Goal: Task Accomplishment & Management: Complete application form

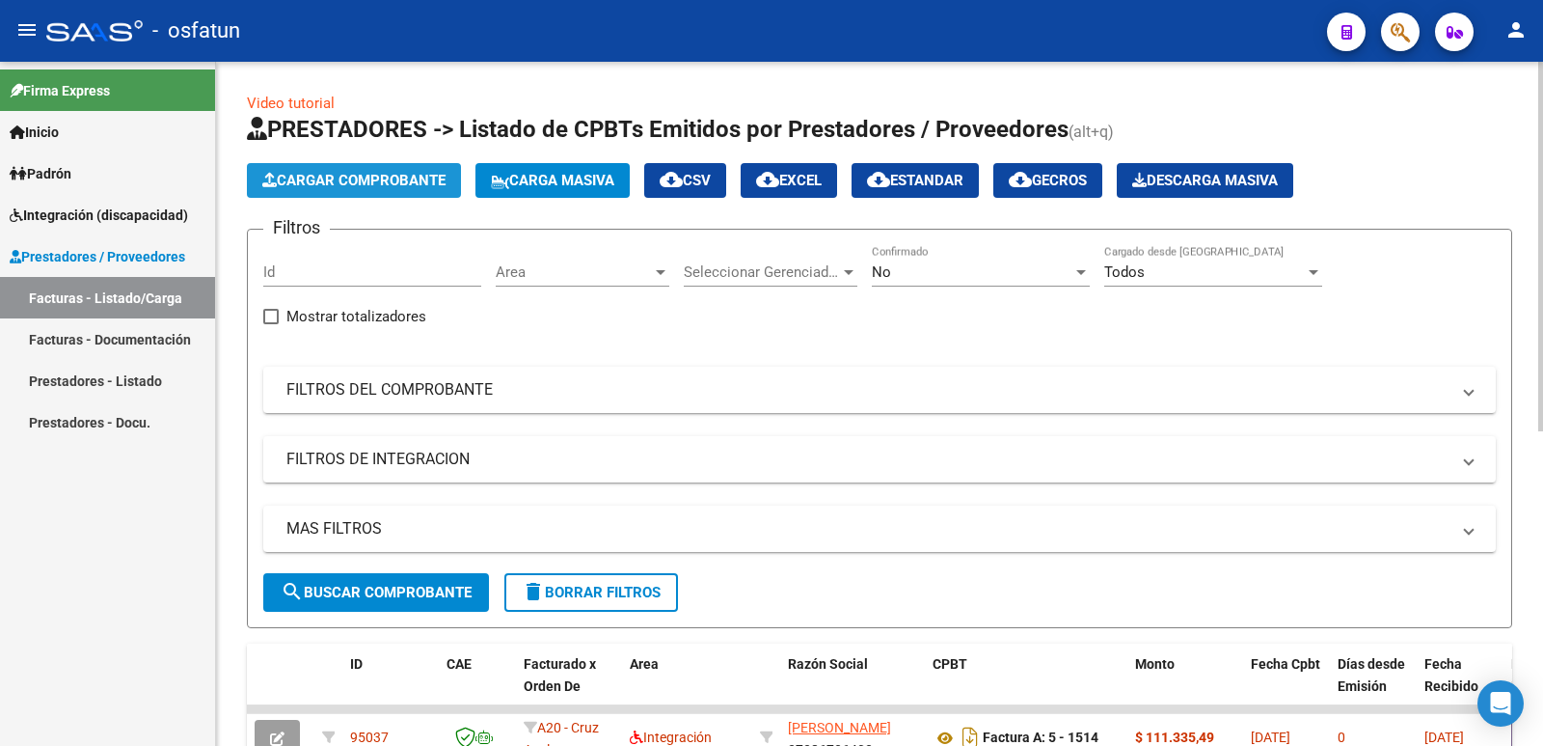
click at [309, 188] on span "Cargar Comprobante" at bounding box center [353, 180] width 183 height 17
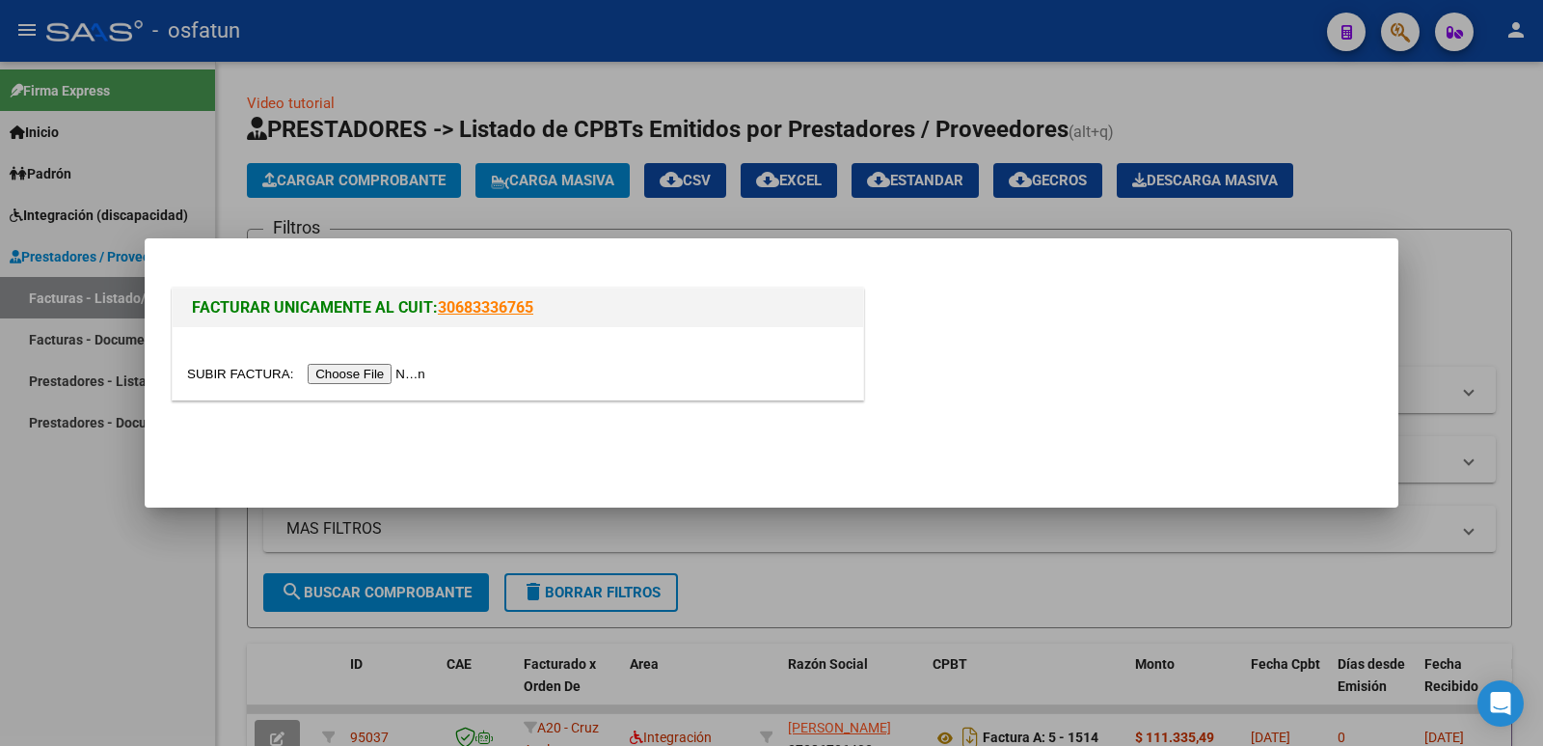
click at [396, 373] on input "file" at bounding box center [309, 374] width 244 height 20
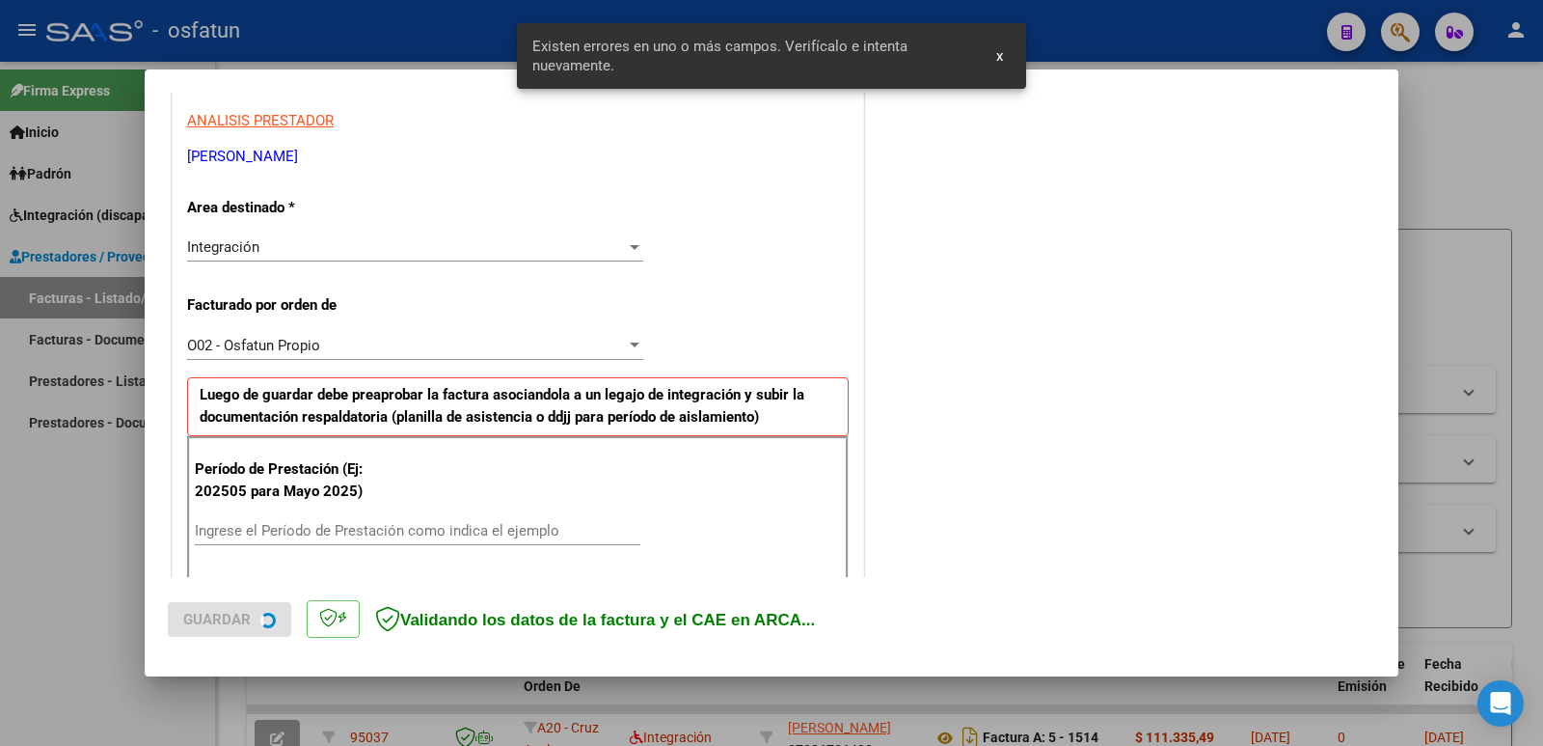
scroll to position [527, 0]
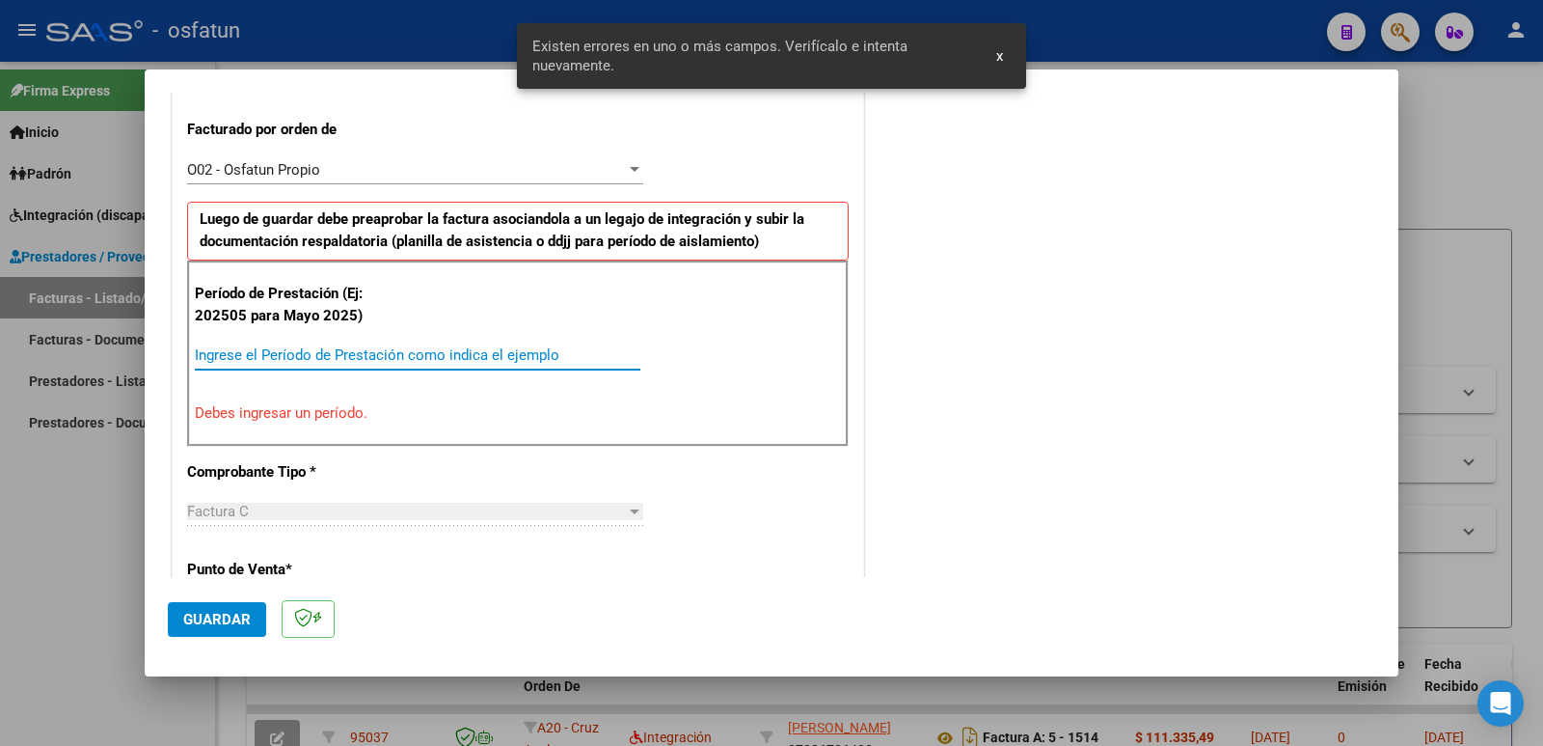
click at [525, 363] on input "Ingrese el Período de Prestación como indica el ejemplo" at bounding box center [418, 354] width 446 height 17
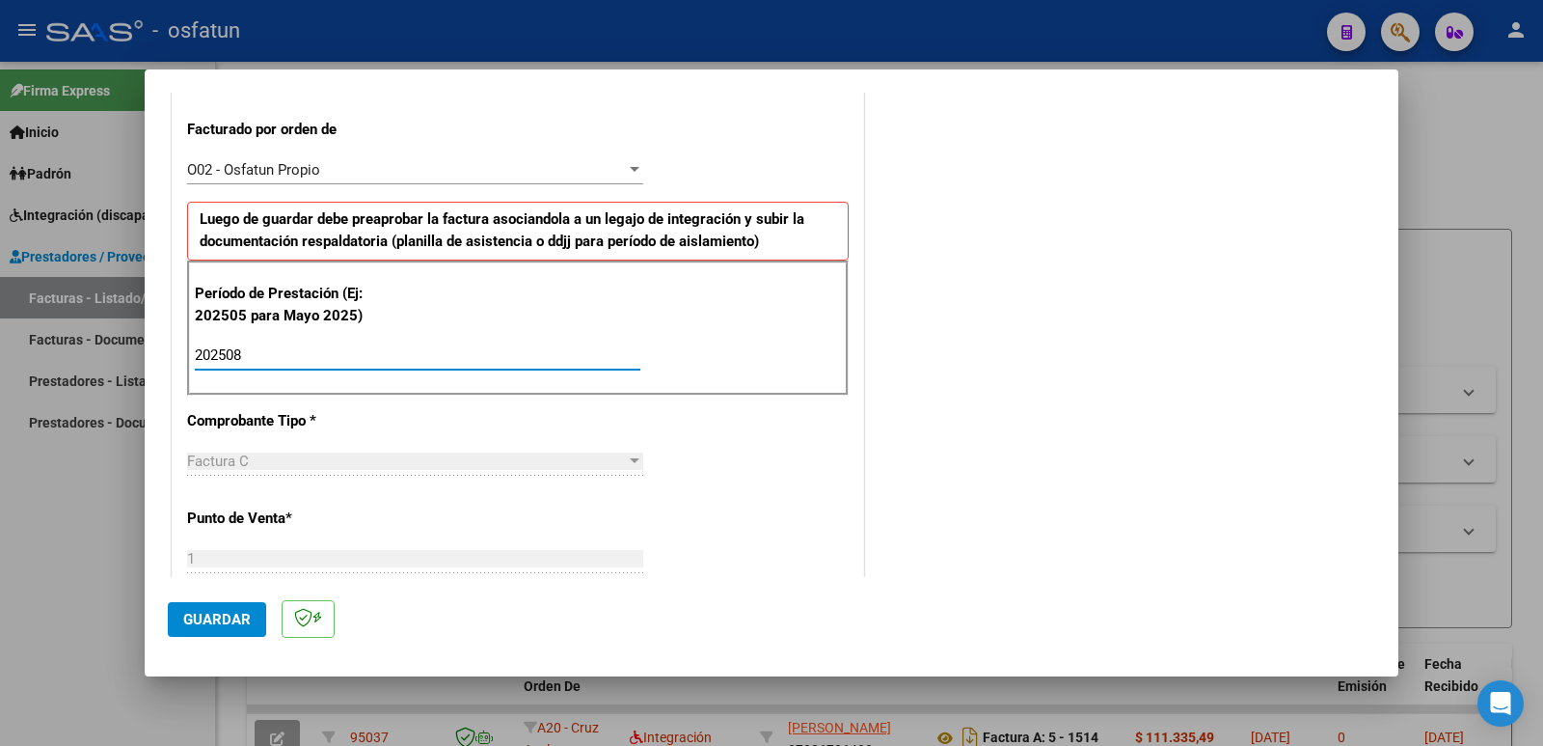
type input "202508"
click at [227, 613] on span "Guardar" at bounding box center [217, 619] width 68 height 17
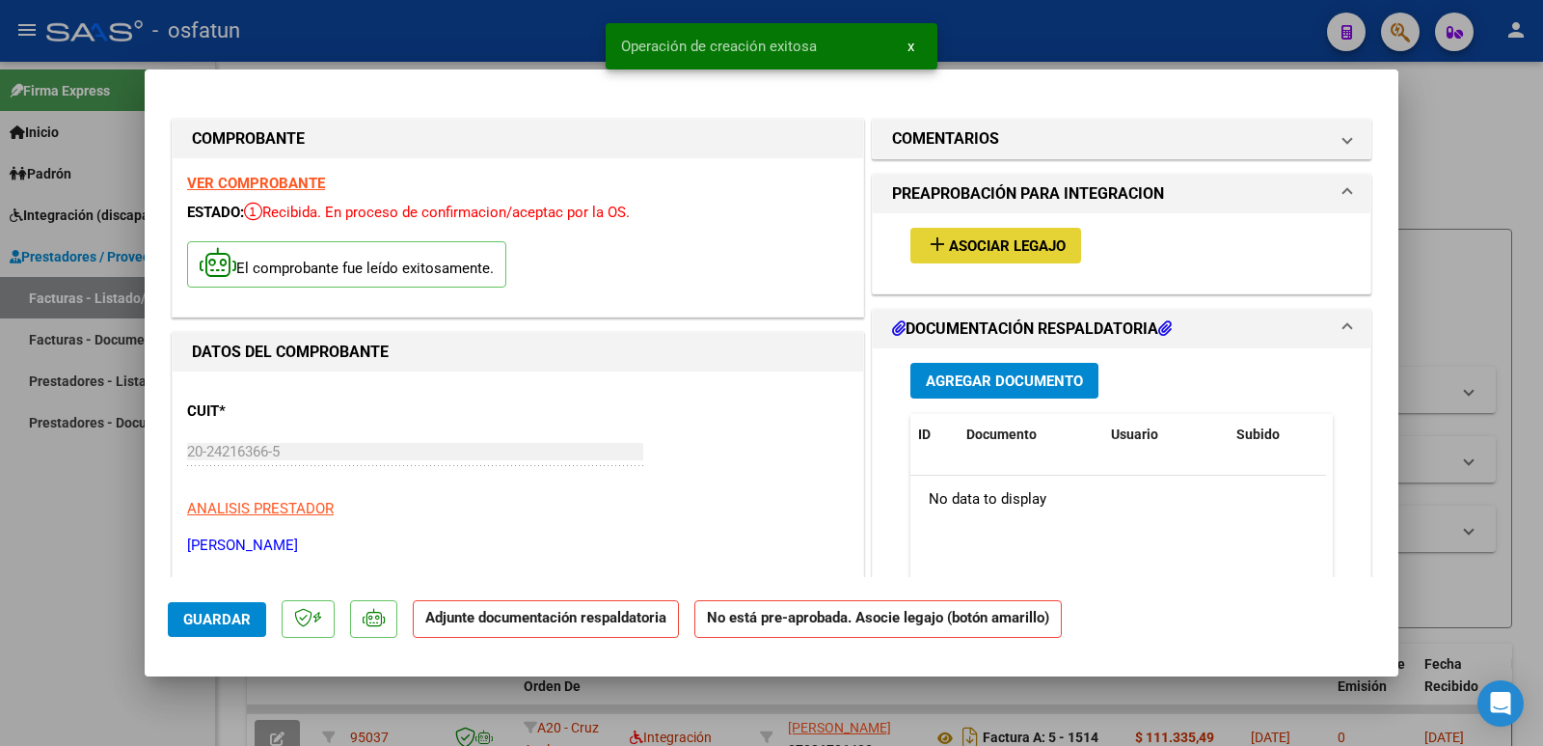
click at [1001, 228] on button "add Asociar Legajo" at bounding box center [995, 246] width 171 height 36
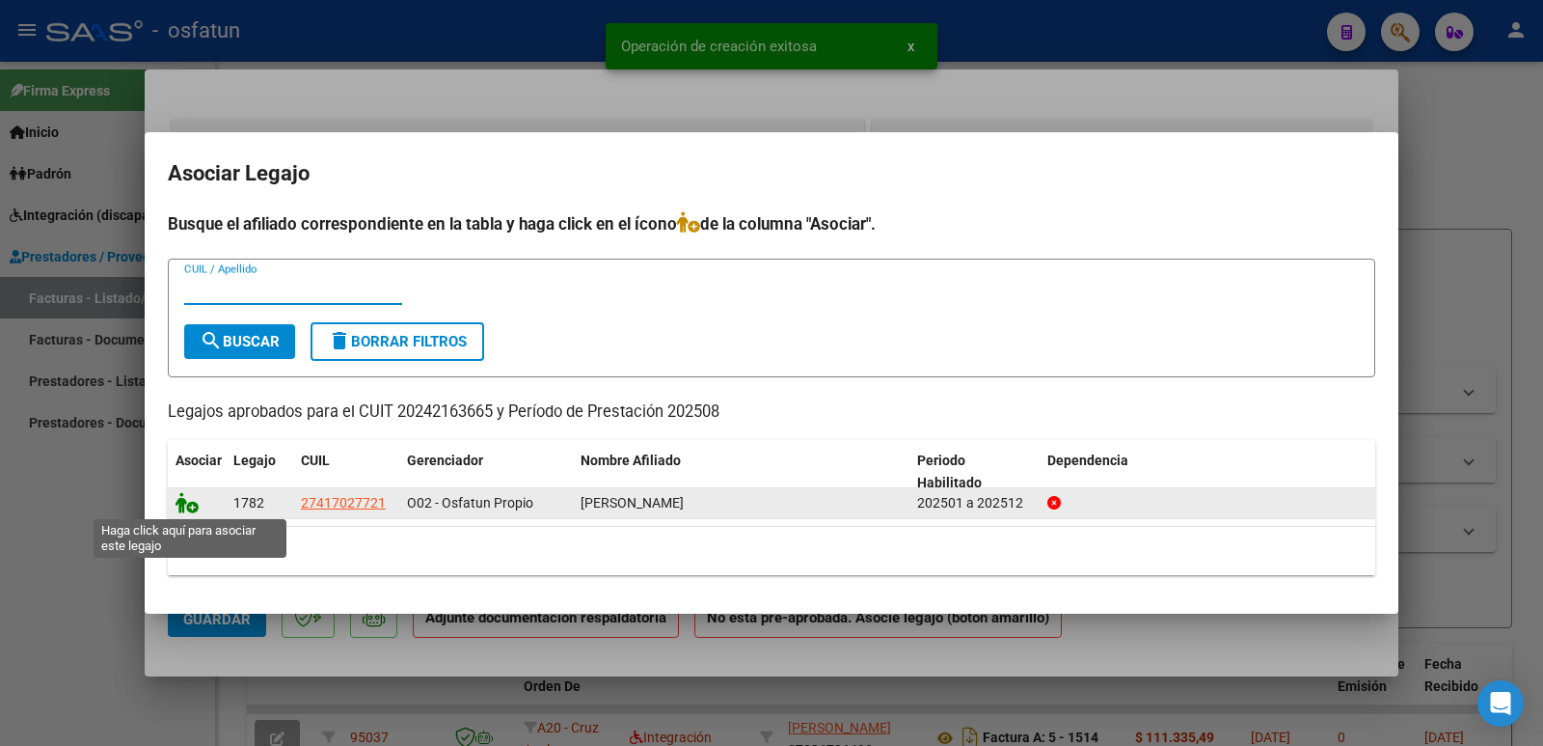
click at [186, 509] on icon at bounding box center [187, 502] width 23 height 21
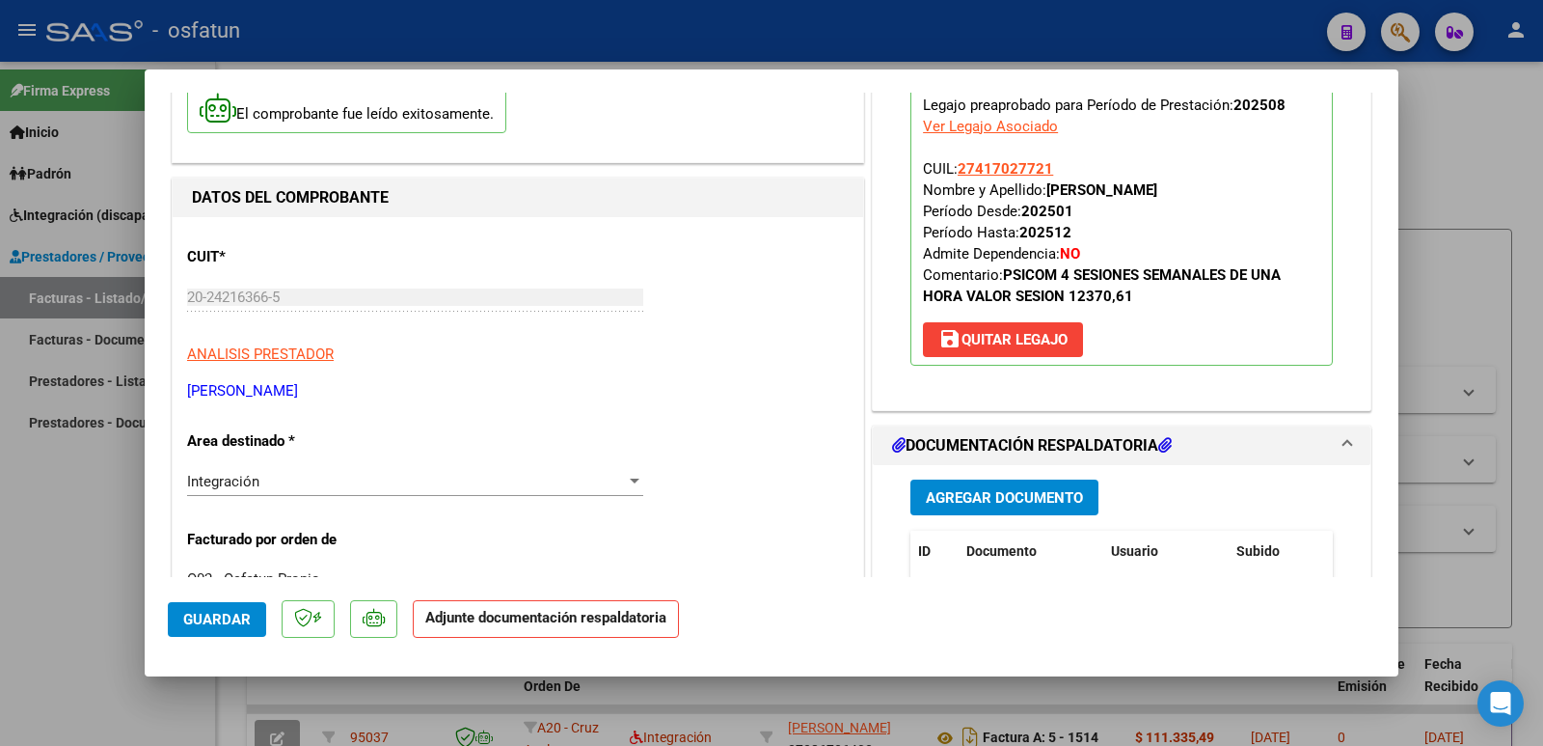
scroll to position [289, 0]
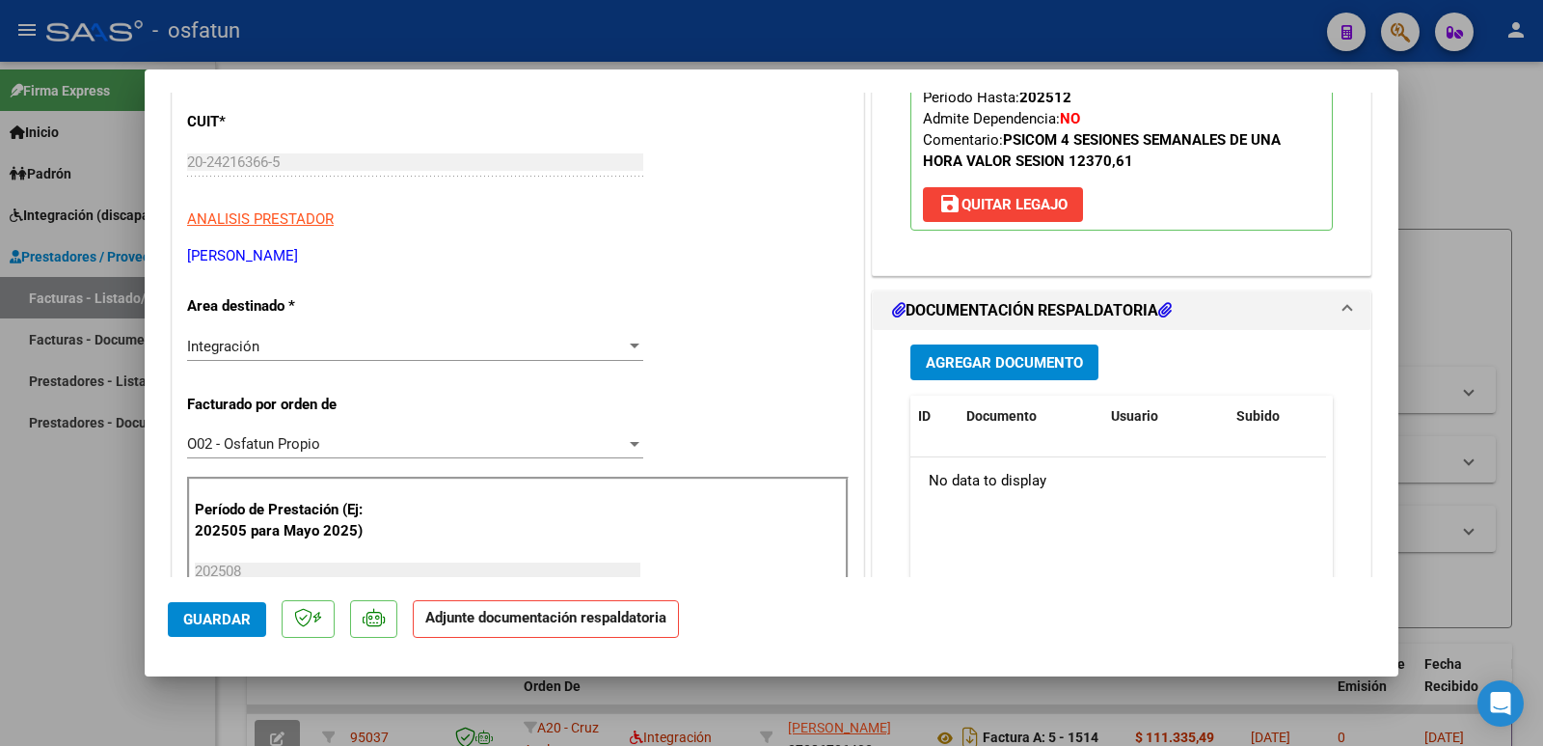
click at [993, 365] on span "Agregar Documento" at bounding box center [1004, 362] width 157 height 17
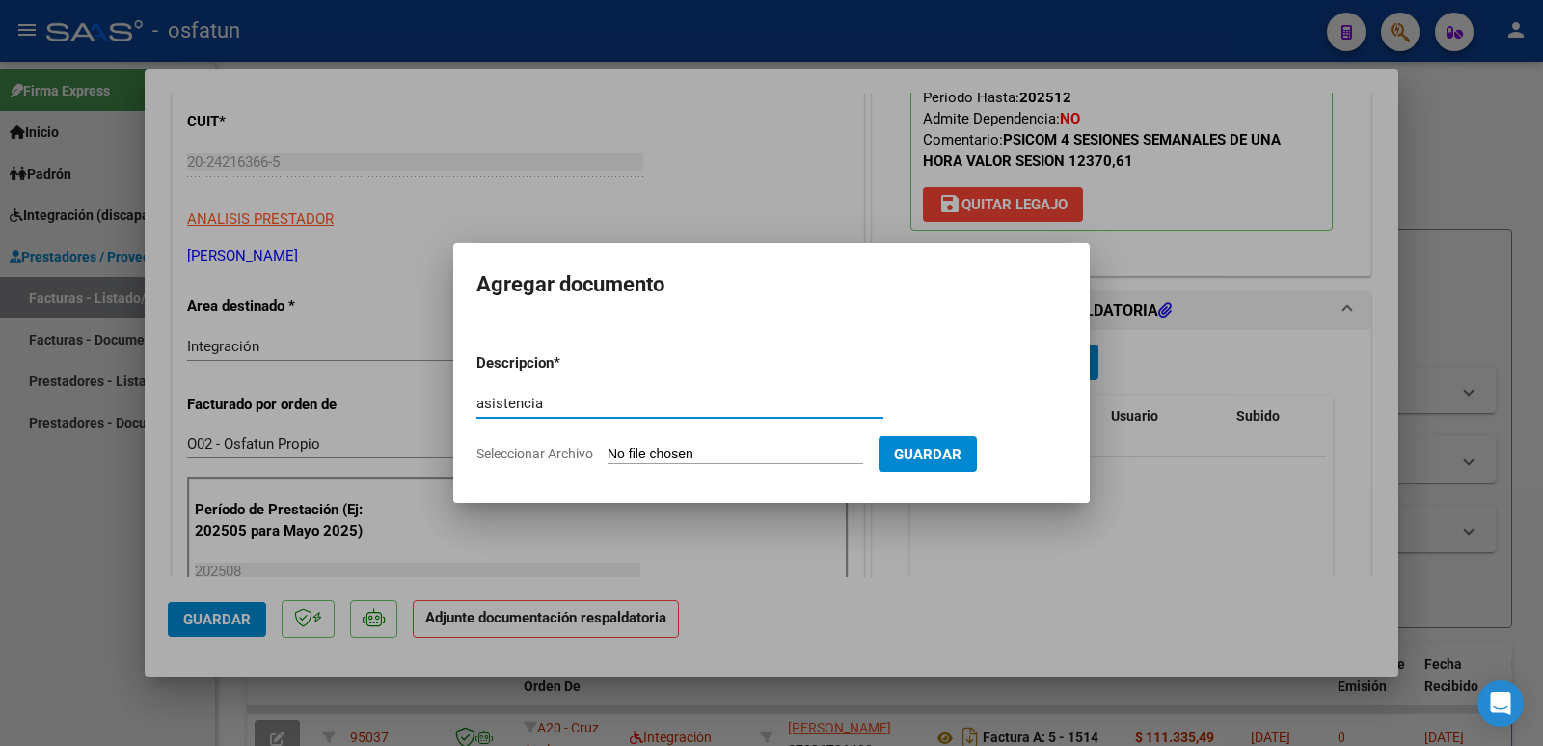
type input "asistencia"
click at [687, 451] on input "Seleccionar Archivo" at bounding box center [736, 455] width 256 height 18
type input "C:\fakepath\[PERSON_NAME] 2025-2.pdf"
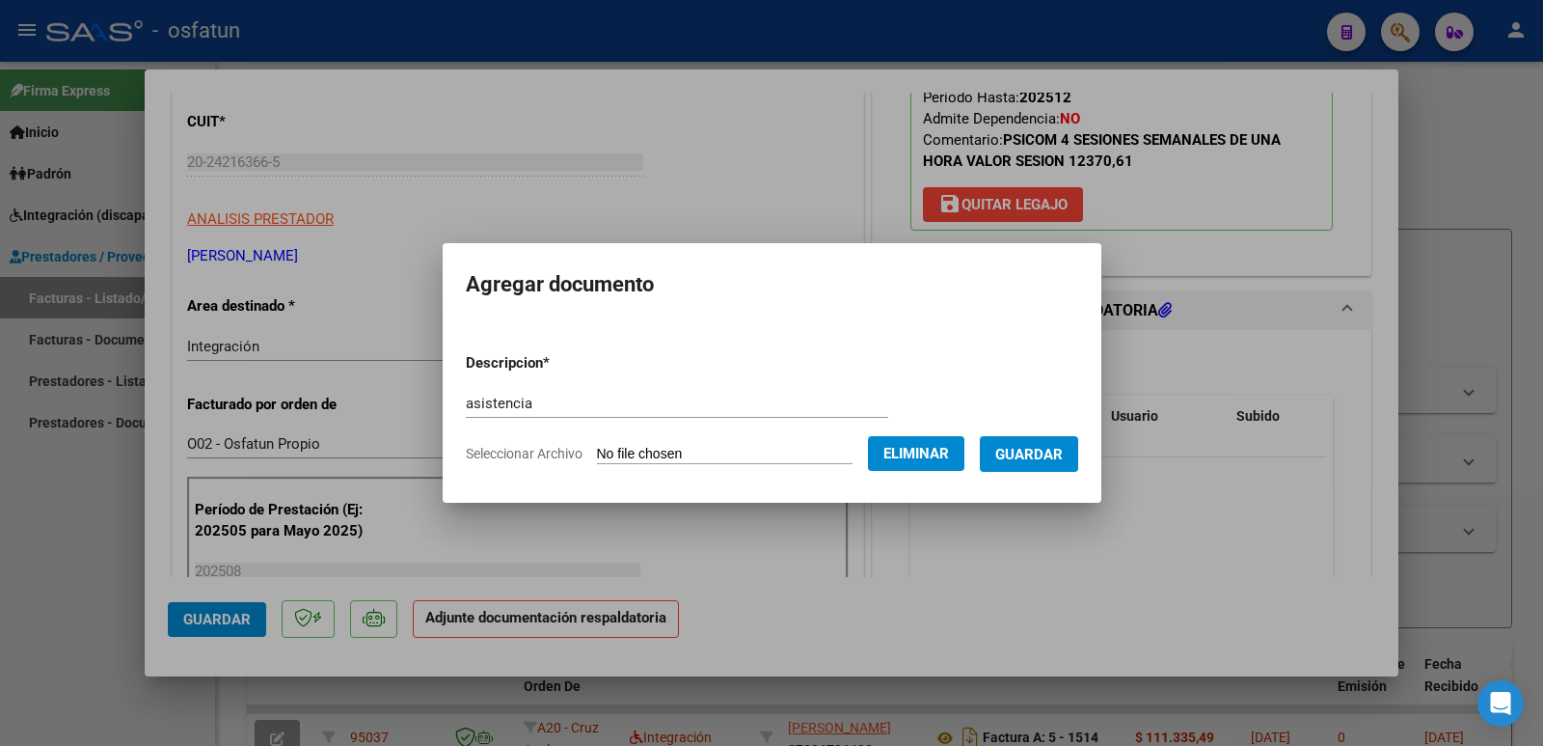
click at [1063, 450] on span "Guardar" at bounding box center [1029, 454] width 68 height 17
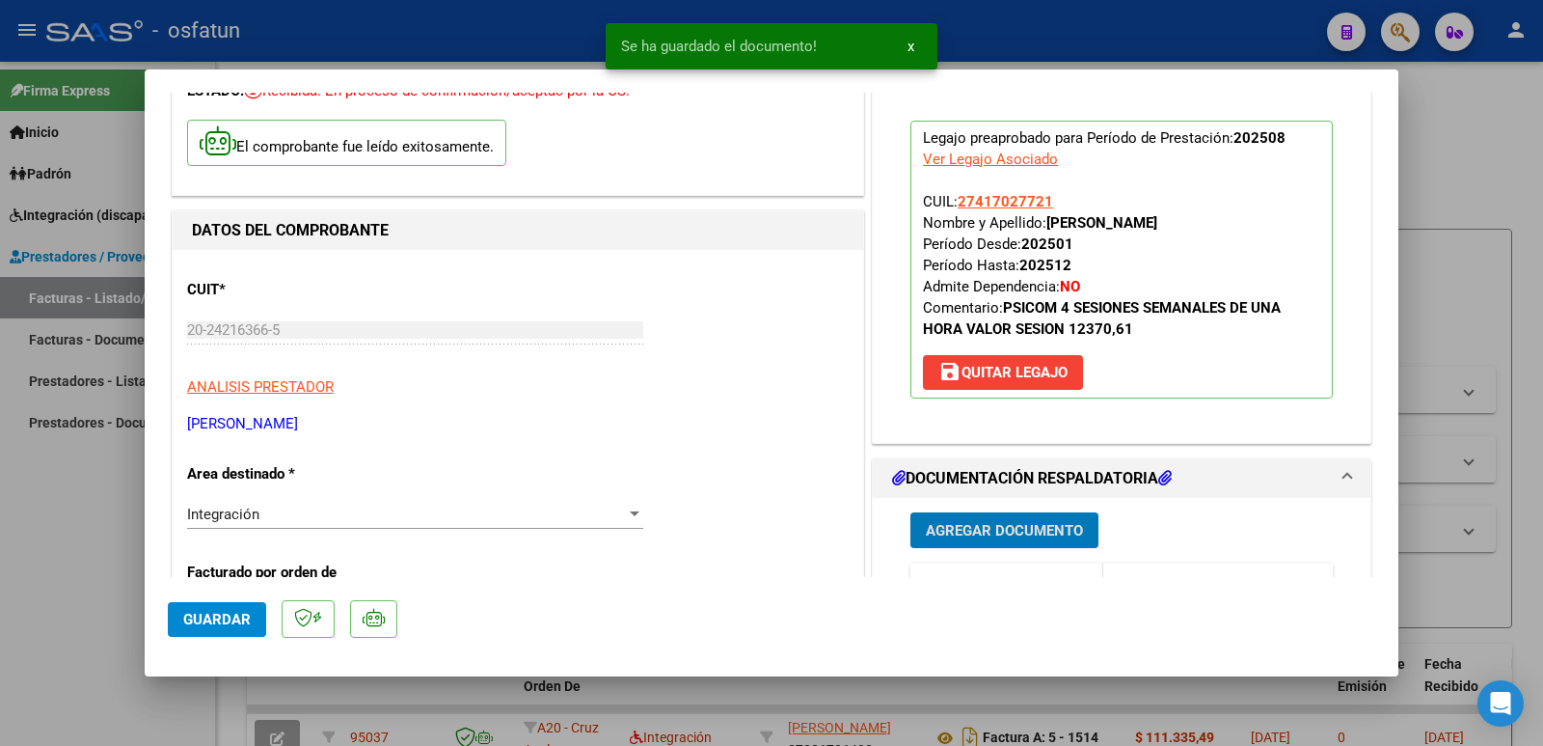
scroll to position [0, 0]
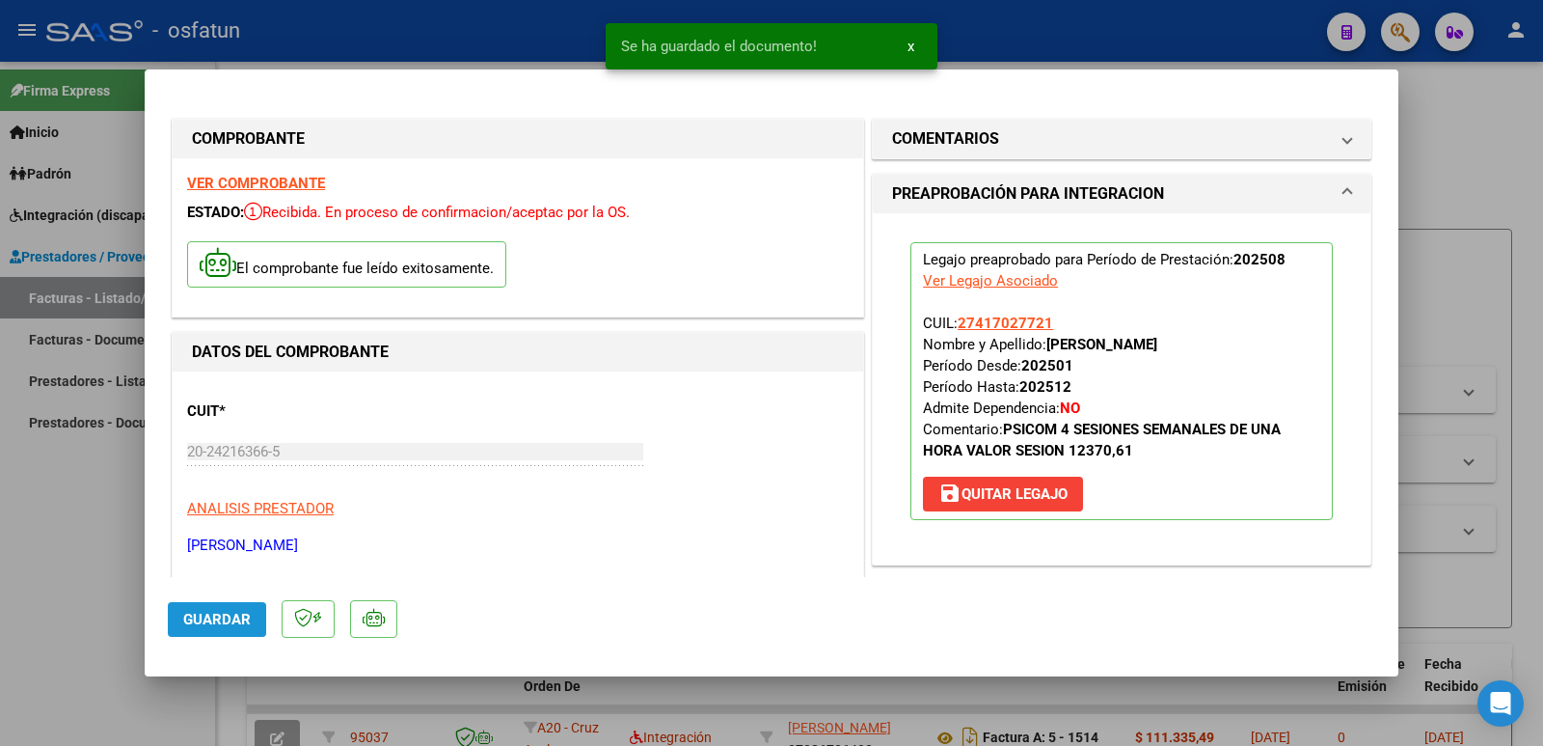
click at [235, 617] on span "Guardar" at bounding box center [217, 619] width 68 height 17
click at [204, 619] on span "Guardar" at bounding box center [217, 619] width 68 height 17
click at [53, 561] on div at bounding box center [771, 373] width 1543 height 746
type input "$ 0,00"
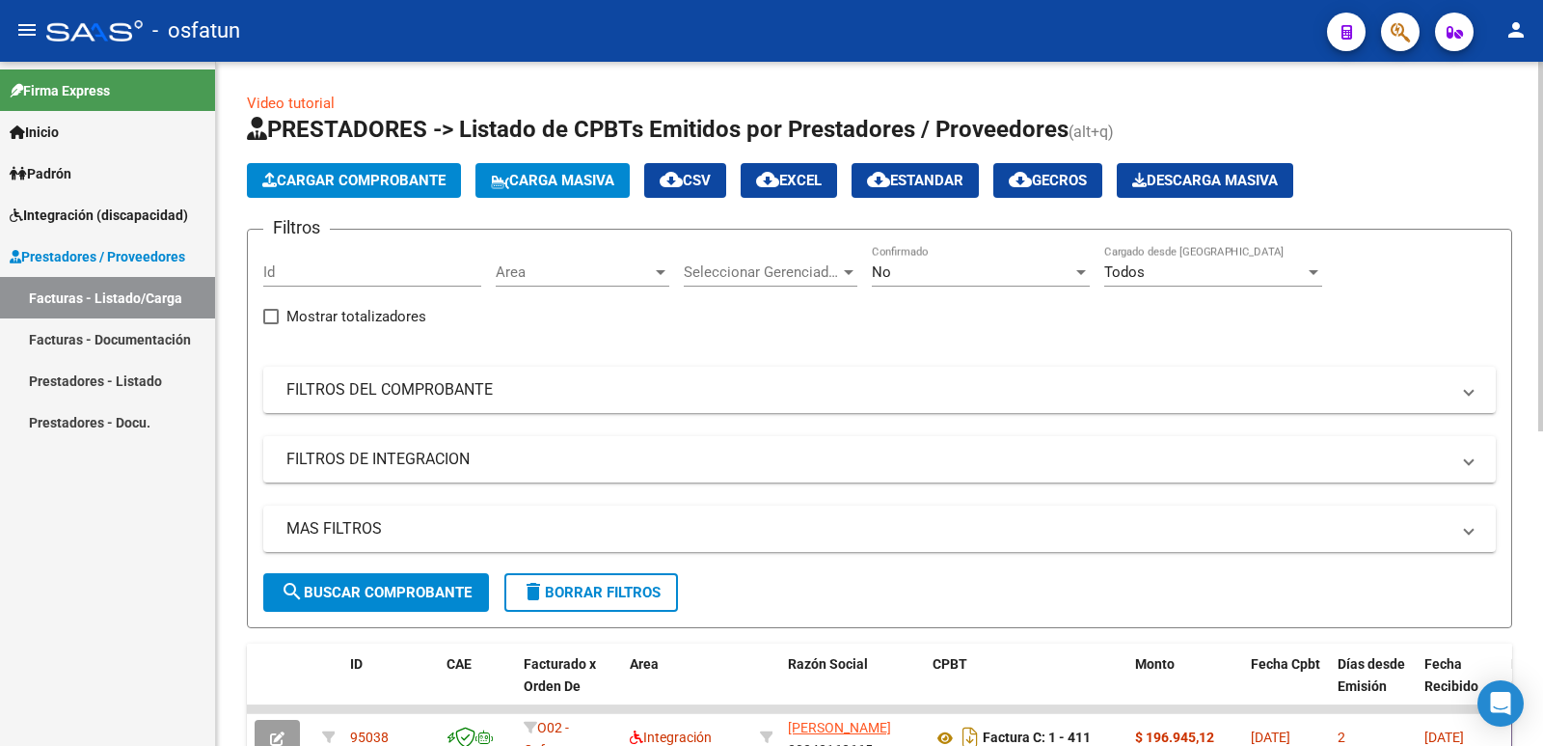
click at [403, 182] on span "Cargar Comprobante" at bounding box center [353, 180] width 183 height 17
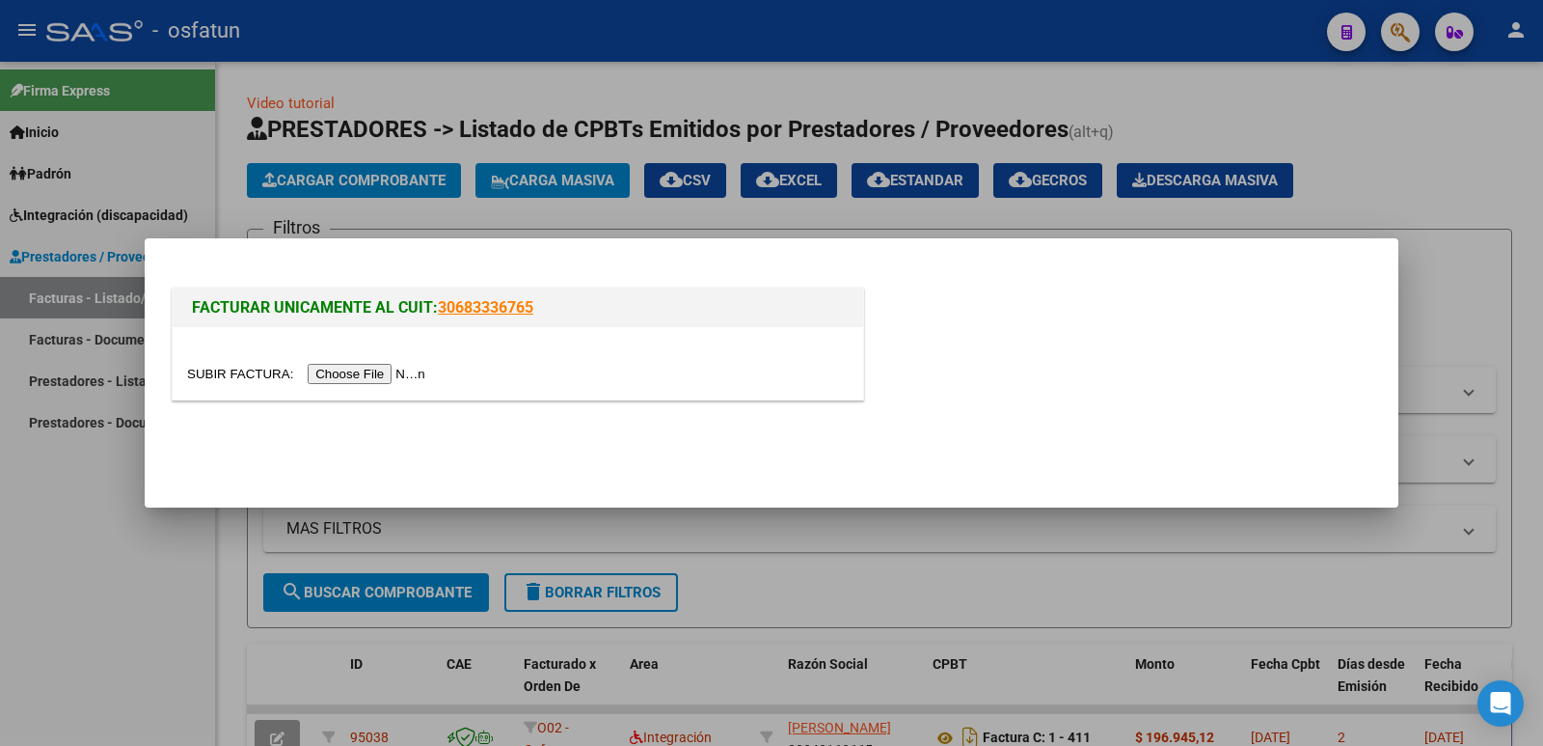
click at [375, 373] on input "file" at bounding box center [309, 374] width 244 height 20
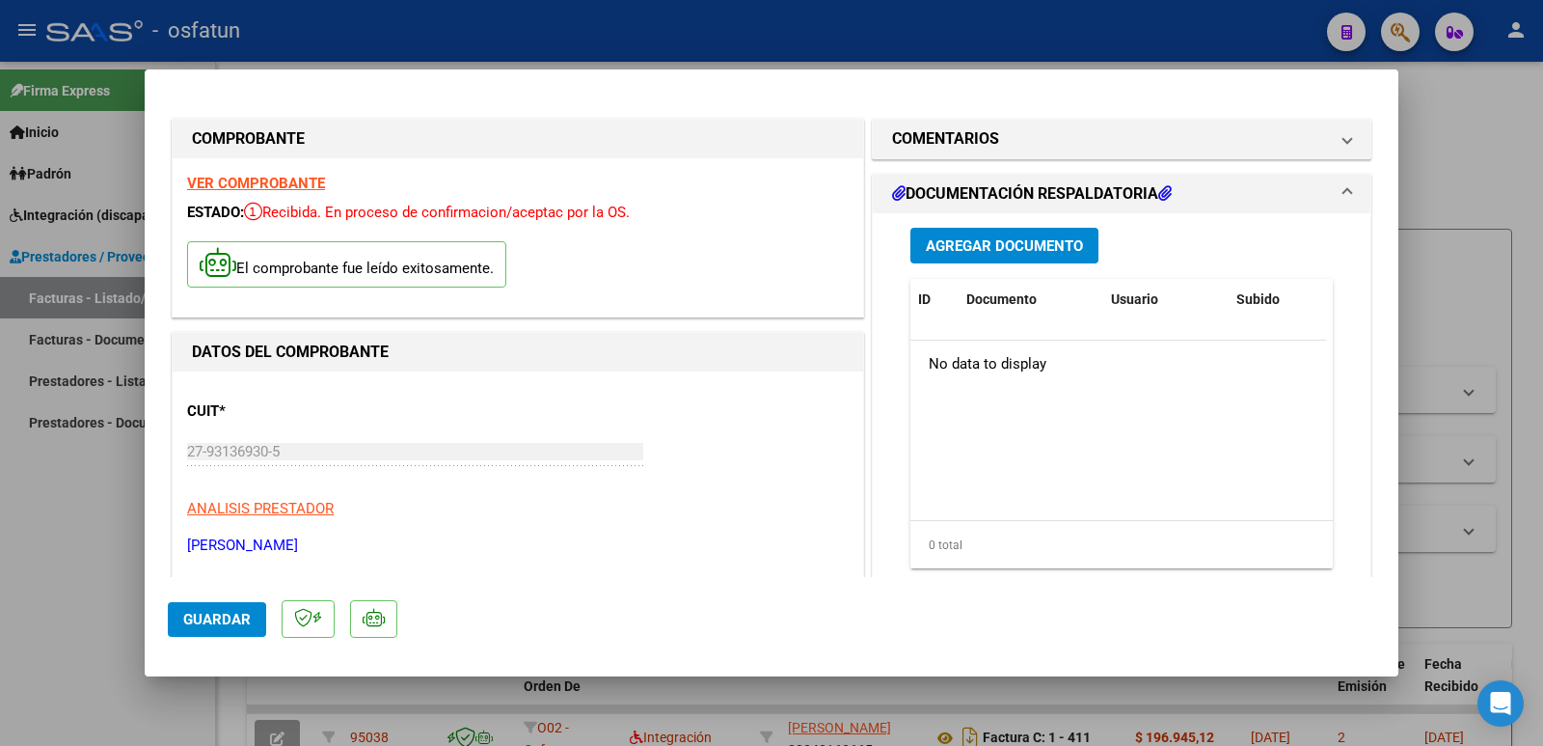
click at [1018, 251] on span "Agregar Documento" at bounding box center [1004, 245] width 157 height 17
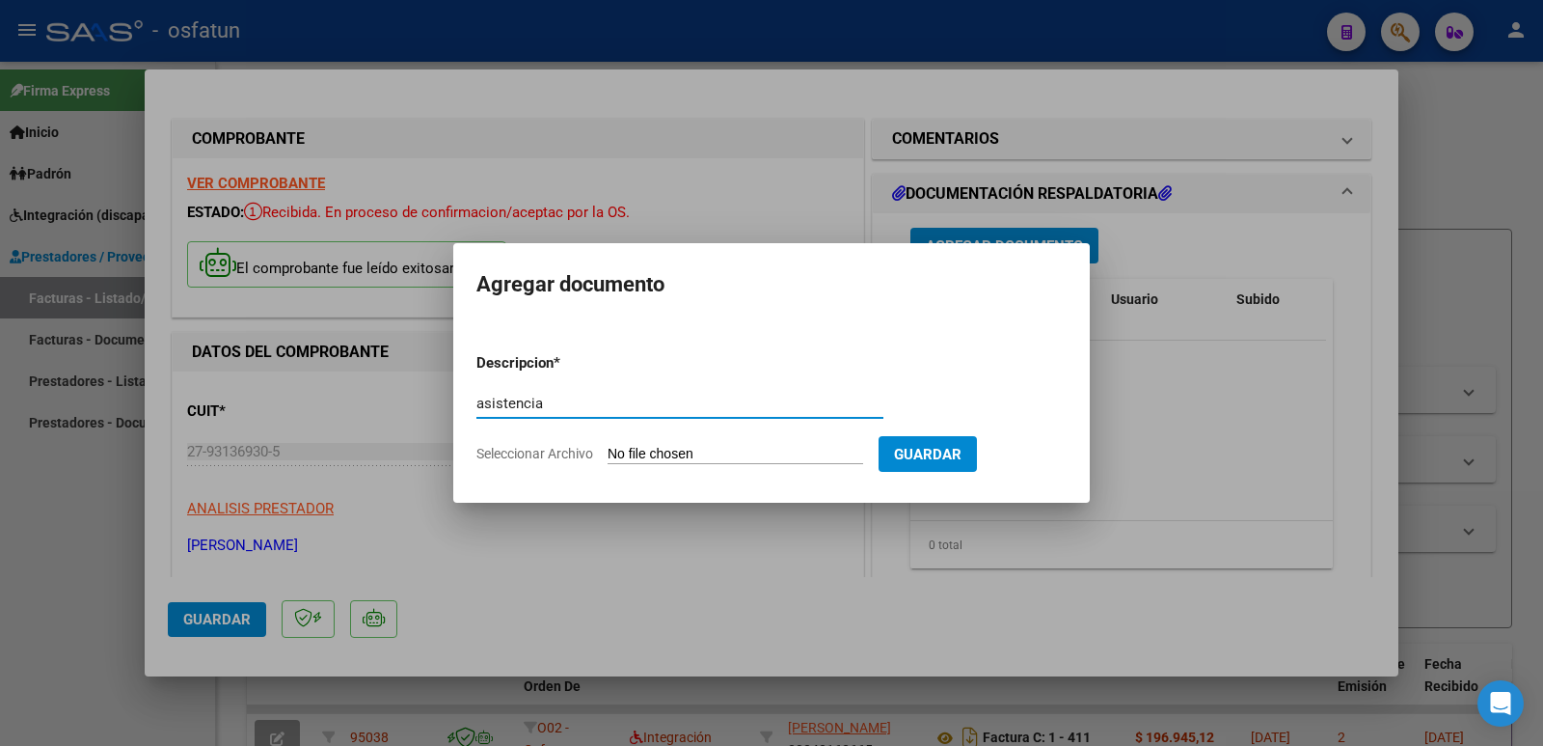
type input "asistencia"
click at [710, 448] on input "Seleccionar Archivo" at bounding box center [736, 455] width 256 height 18
type input "C:\fakepath\[PERSON_NAME] 2025-6.pdf"
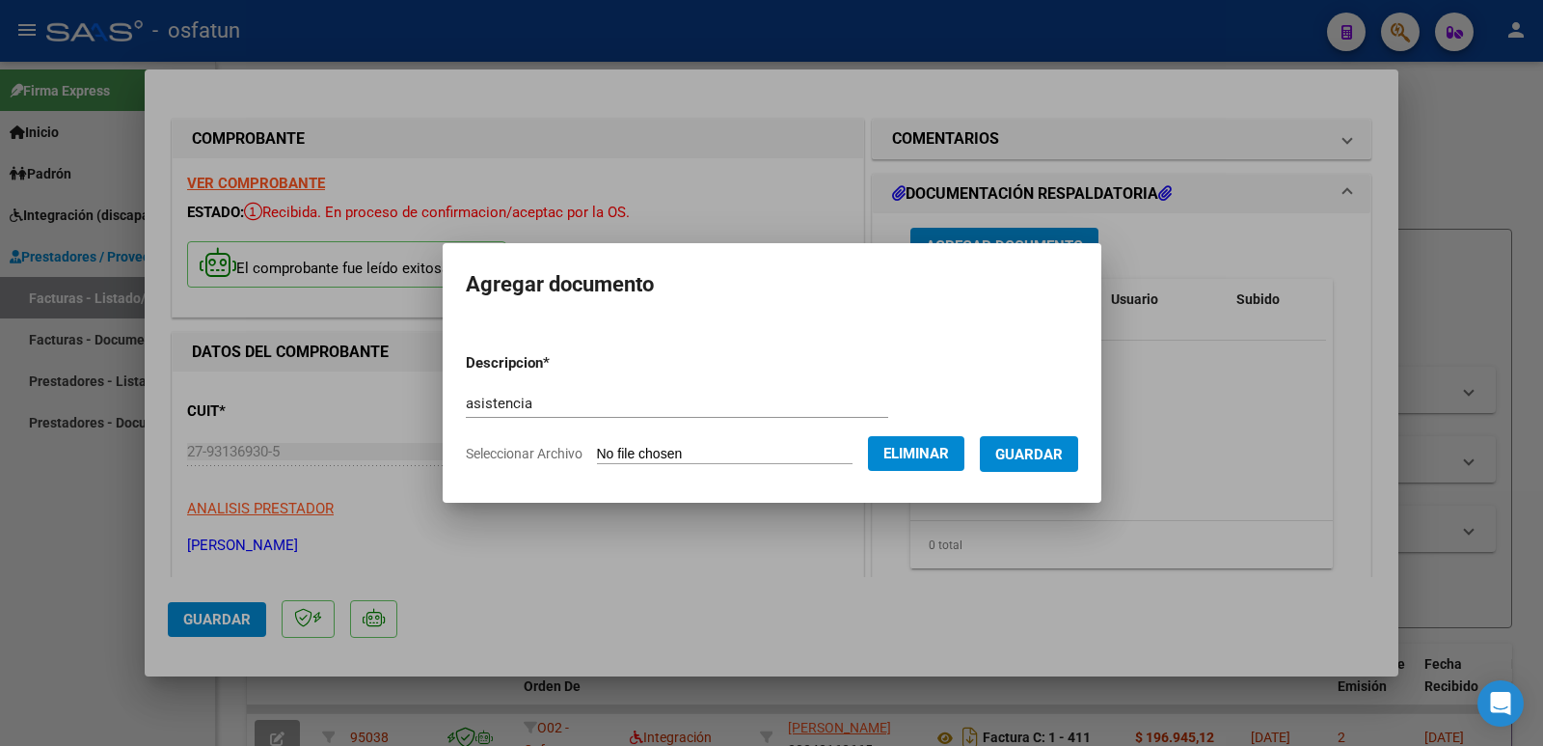
click at [1063, 448] on span "Guardar" at bounding box center [1029, 454] width 68 height 17
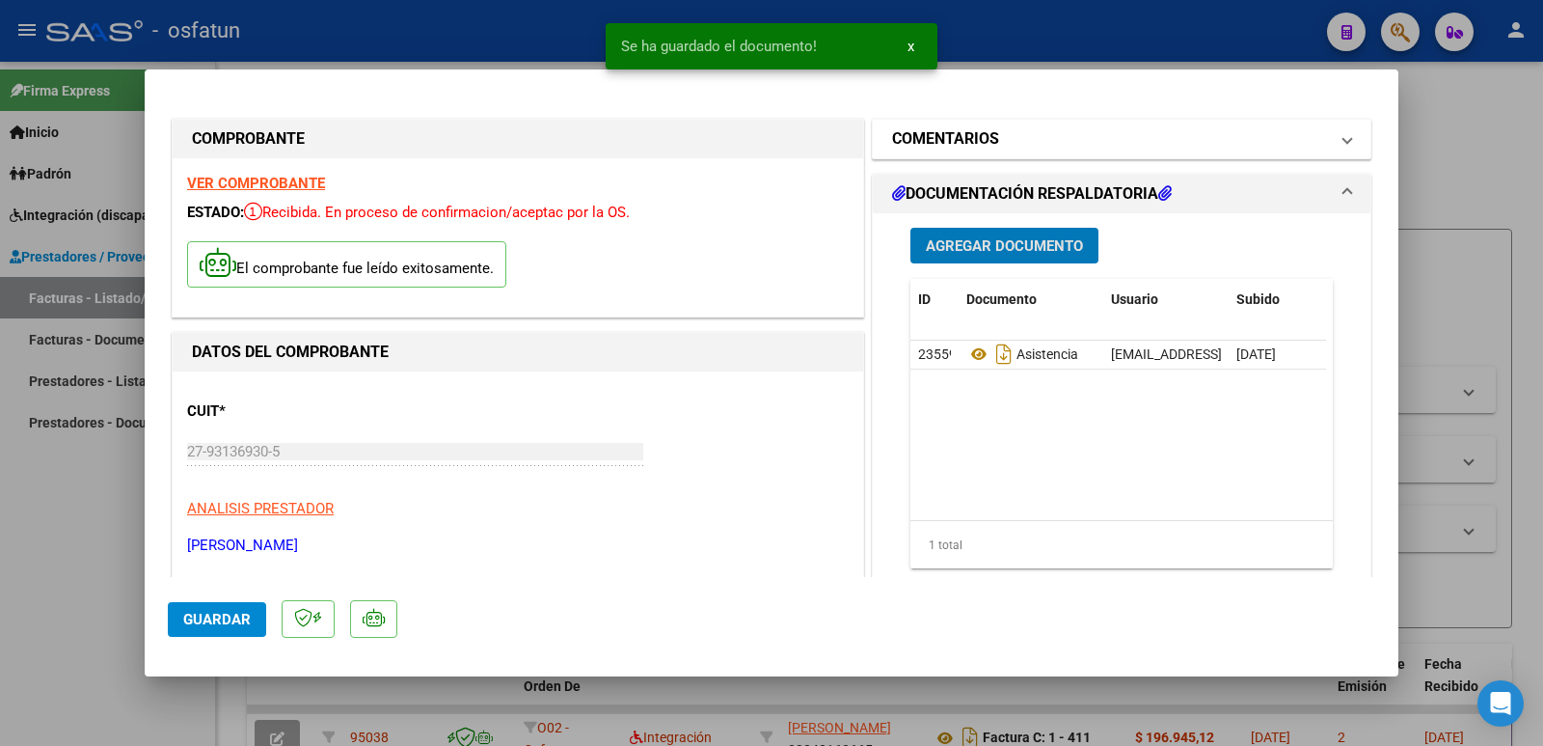
click at [1068, 137] on mat-panel-title "COMENTARIOS" at bounding box center [1110, 138] width 436 height 23
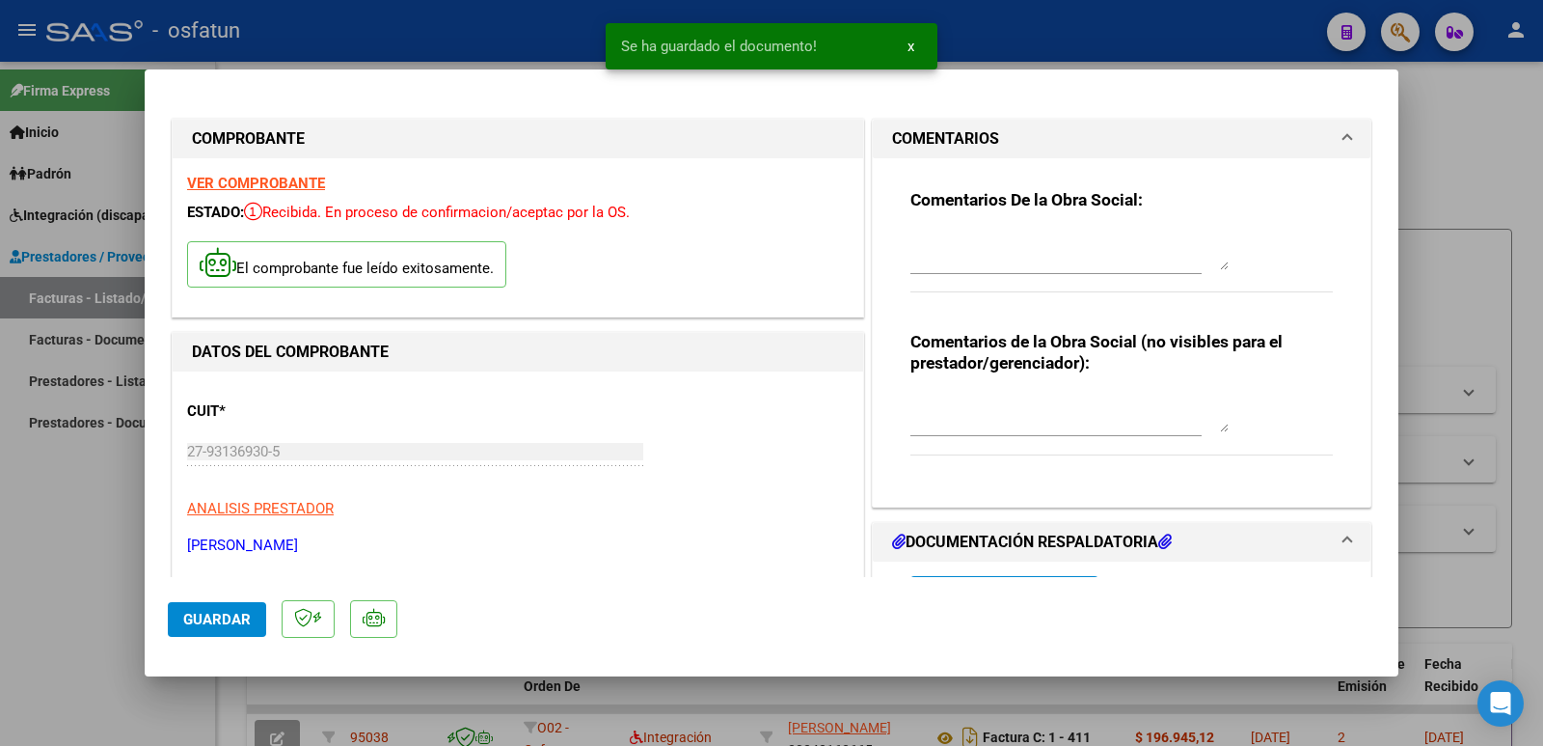
click at [1015, 248] on textarea at bounding box center [1069, 250] width 318 height 39
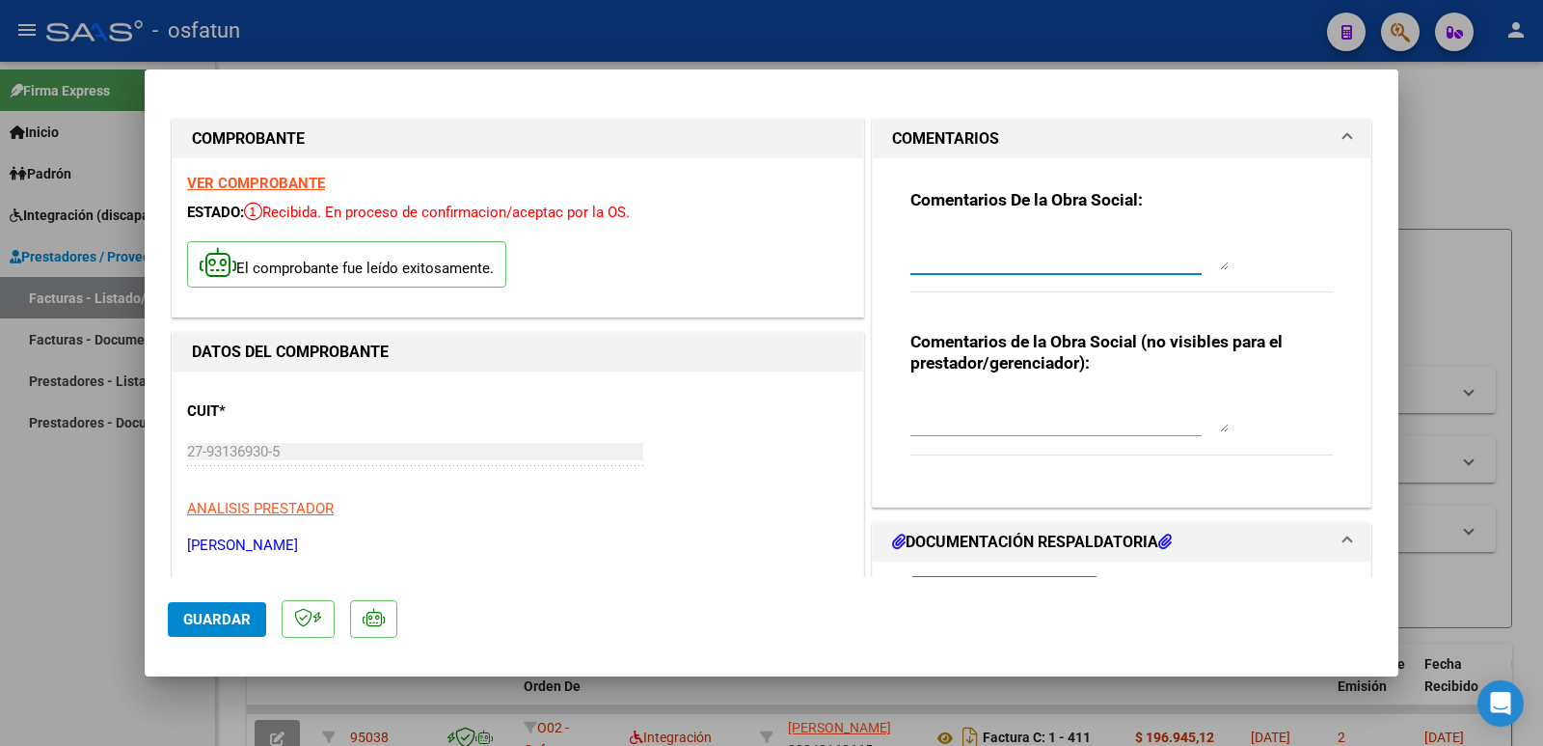
paste textarea "[PERSON_NAME]"
paste textarea "41702772,"
click at [1072, 246] on textarea "[PERSON_NAME] 41702772" at bounding box center [1069, 250] width 318 height 39
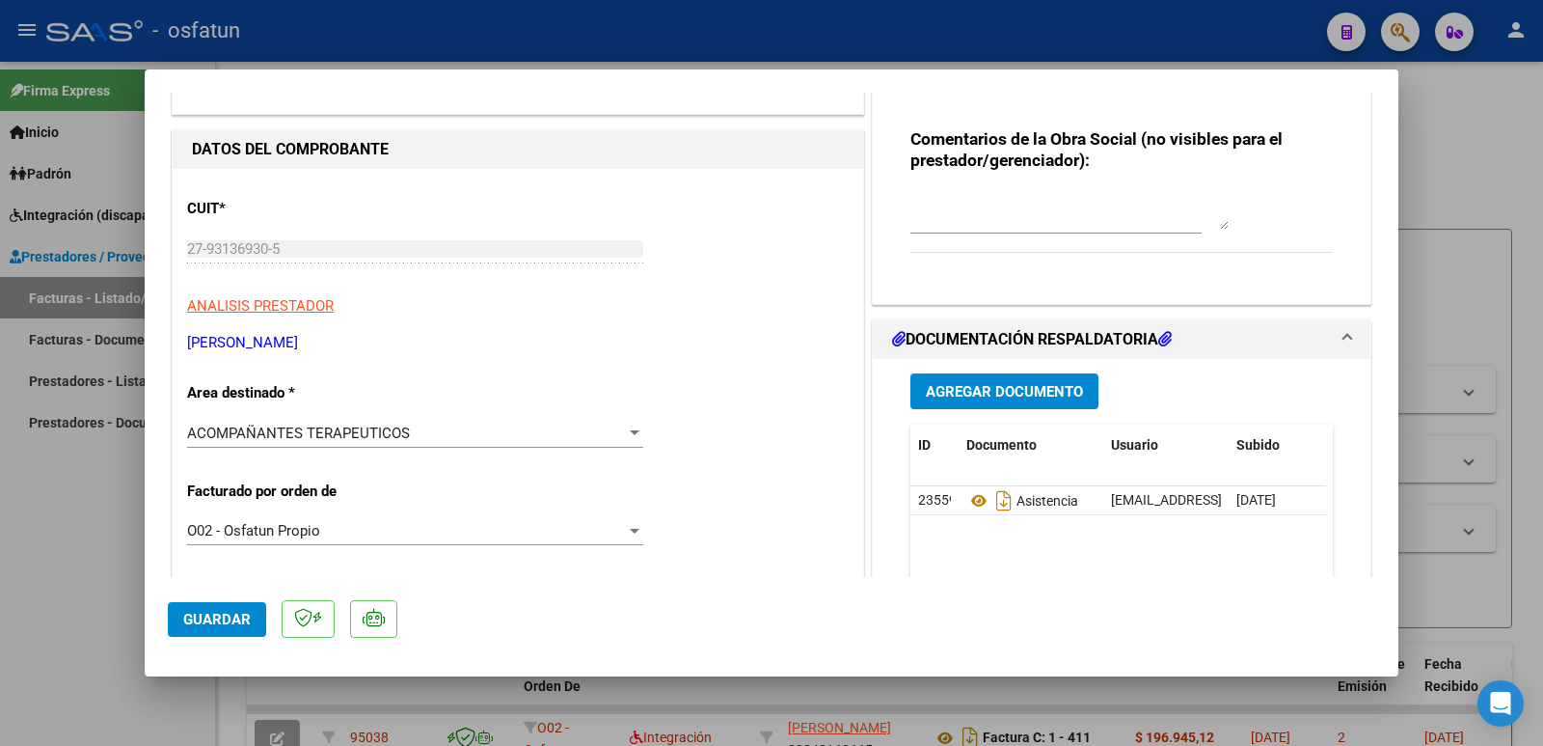
scroll to position [386, 0]
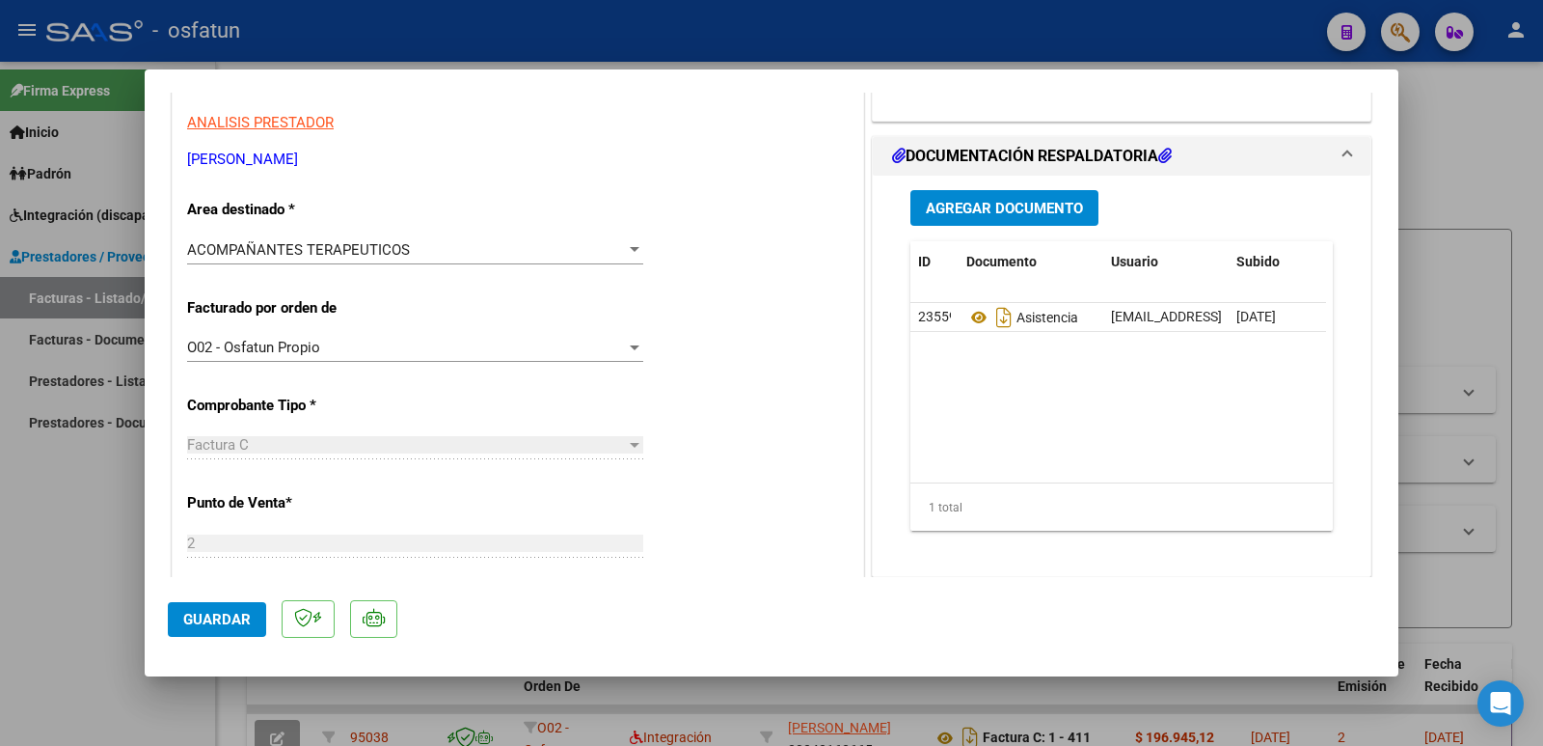
type textarea "[PERSON_NAME] dni 41702772"
click at [221, 619] on span "Guardar" at bounding box center [217, 619] width 68 height 17
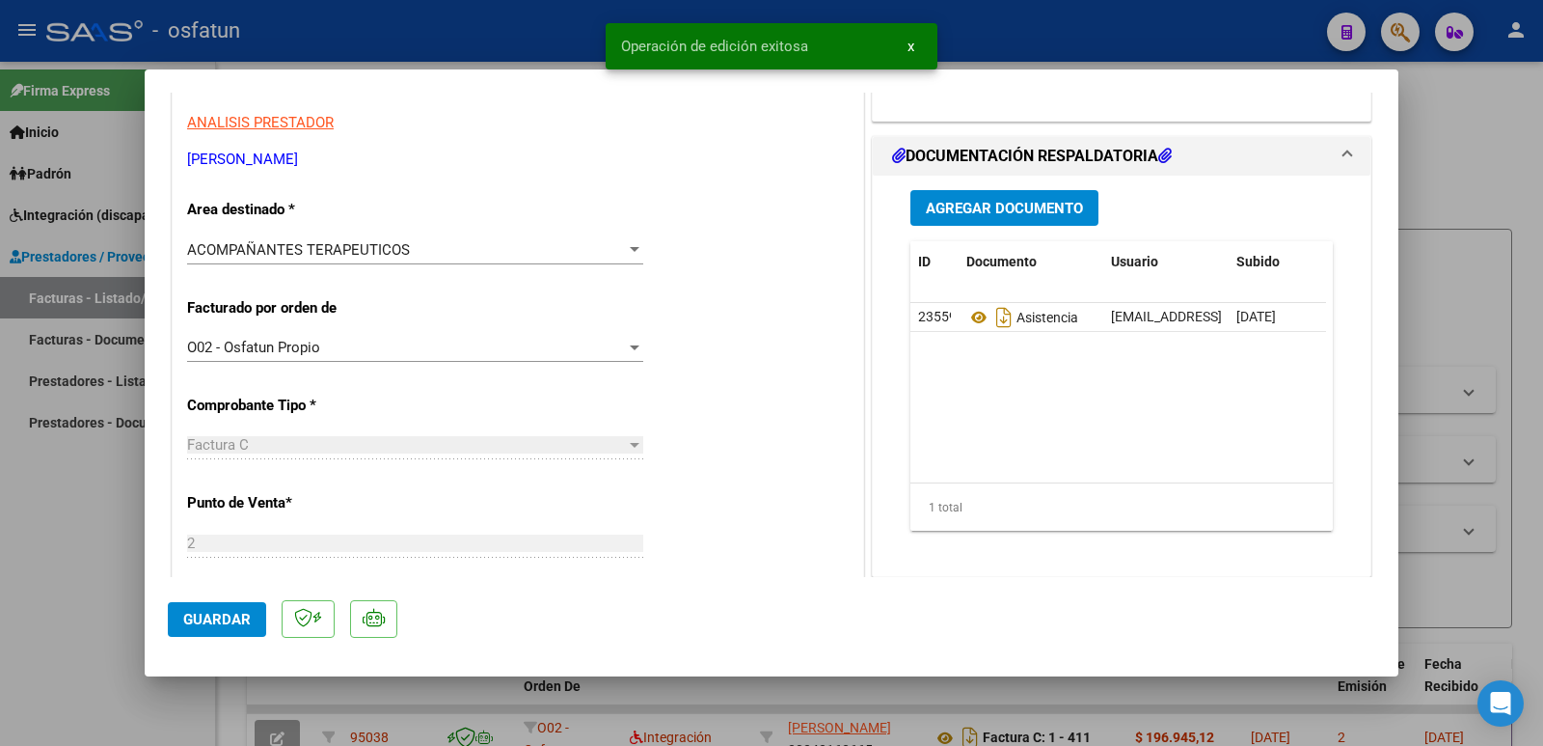
click at [176, 631] on button "Guardar" at bounding box center [217, 619] width 98 height 35
click at [198, 619] on span "Guardar" at bounding box center [217, 619] width 68 height 17
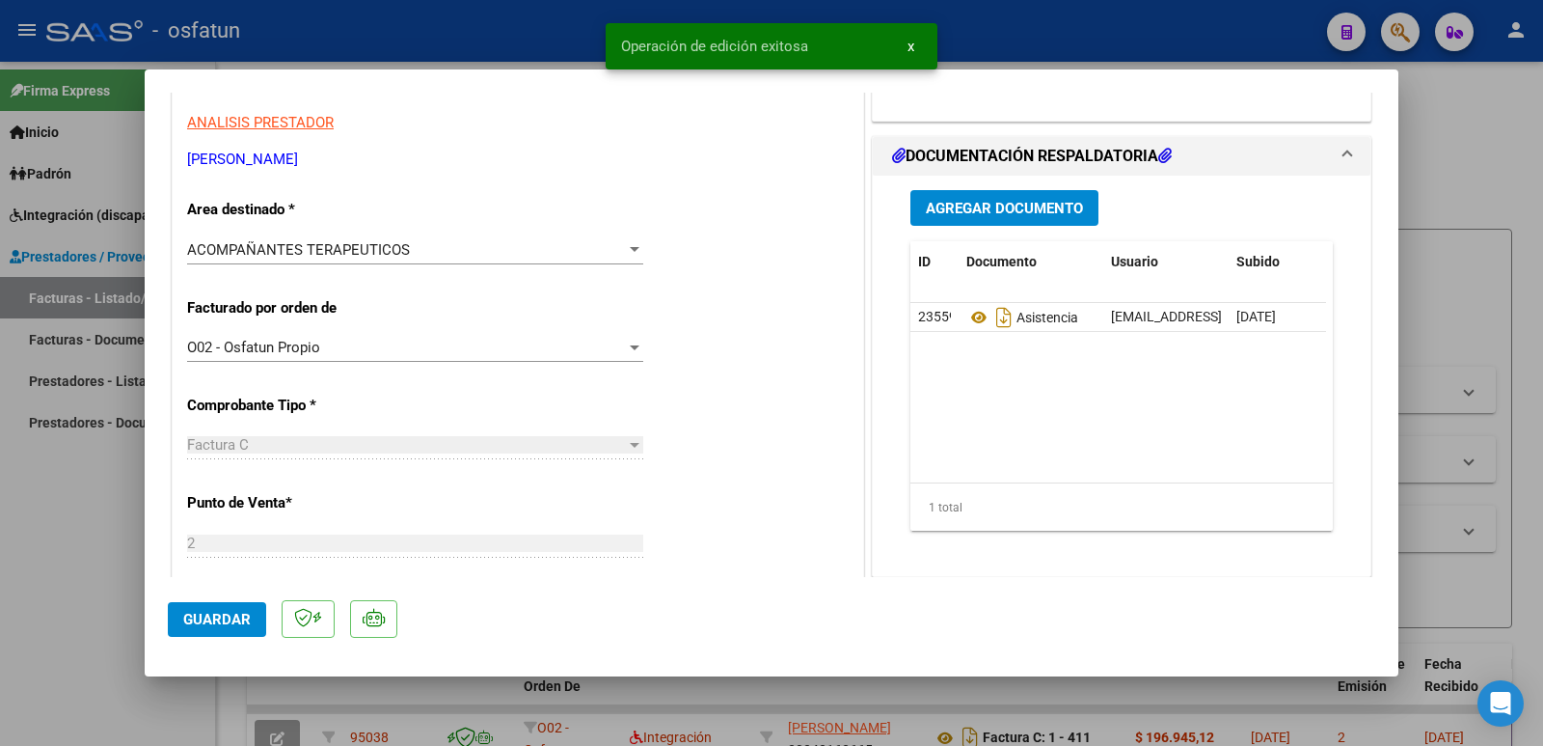
click at [104, 578] on div at bounding box center [771, 373] width 1543 height 746
type input "$ 0,00"
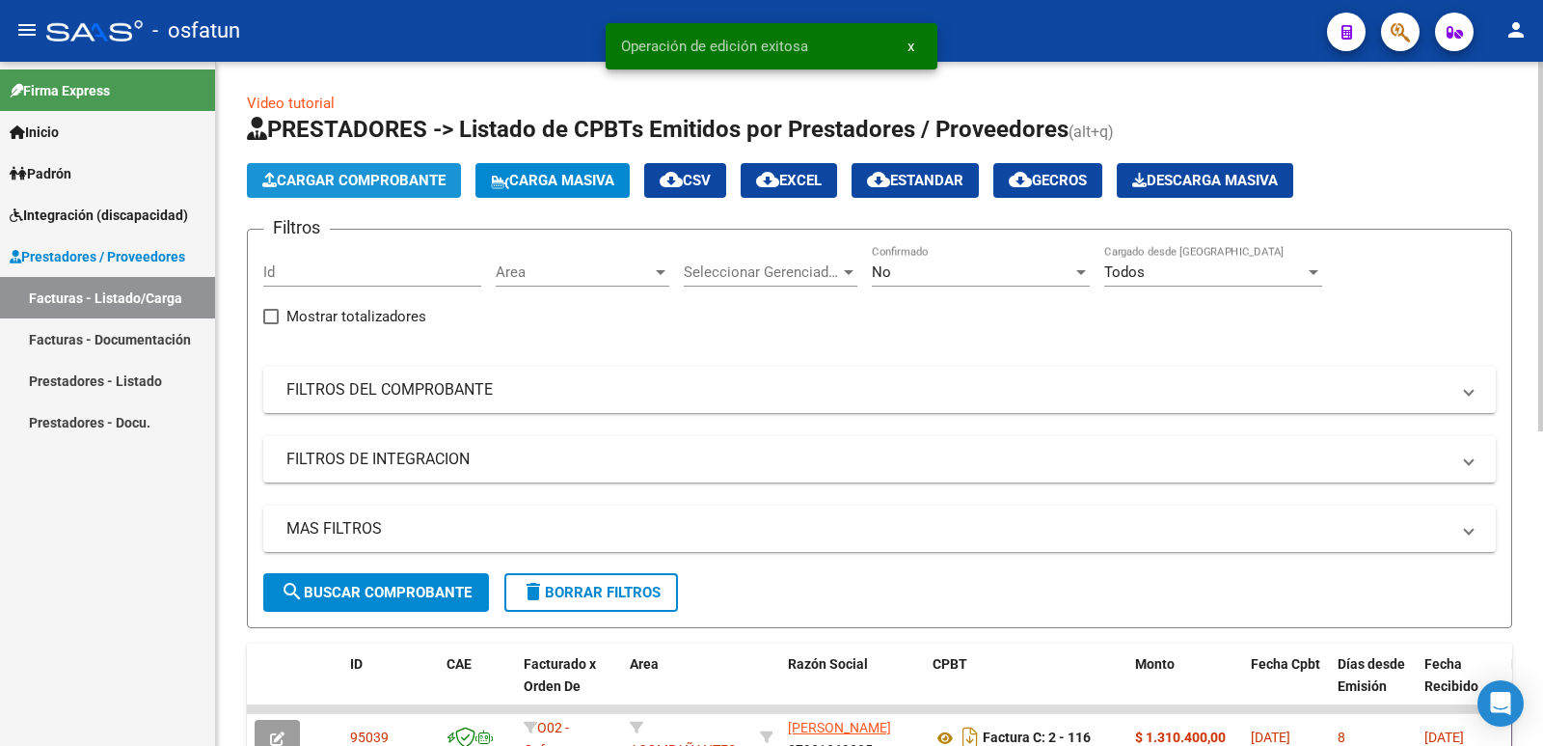
click at [316, 192] on button "Cargar Comprobante" at bounding box center [354, 180] width 214 height 35
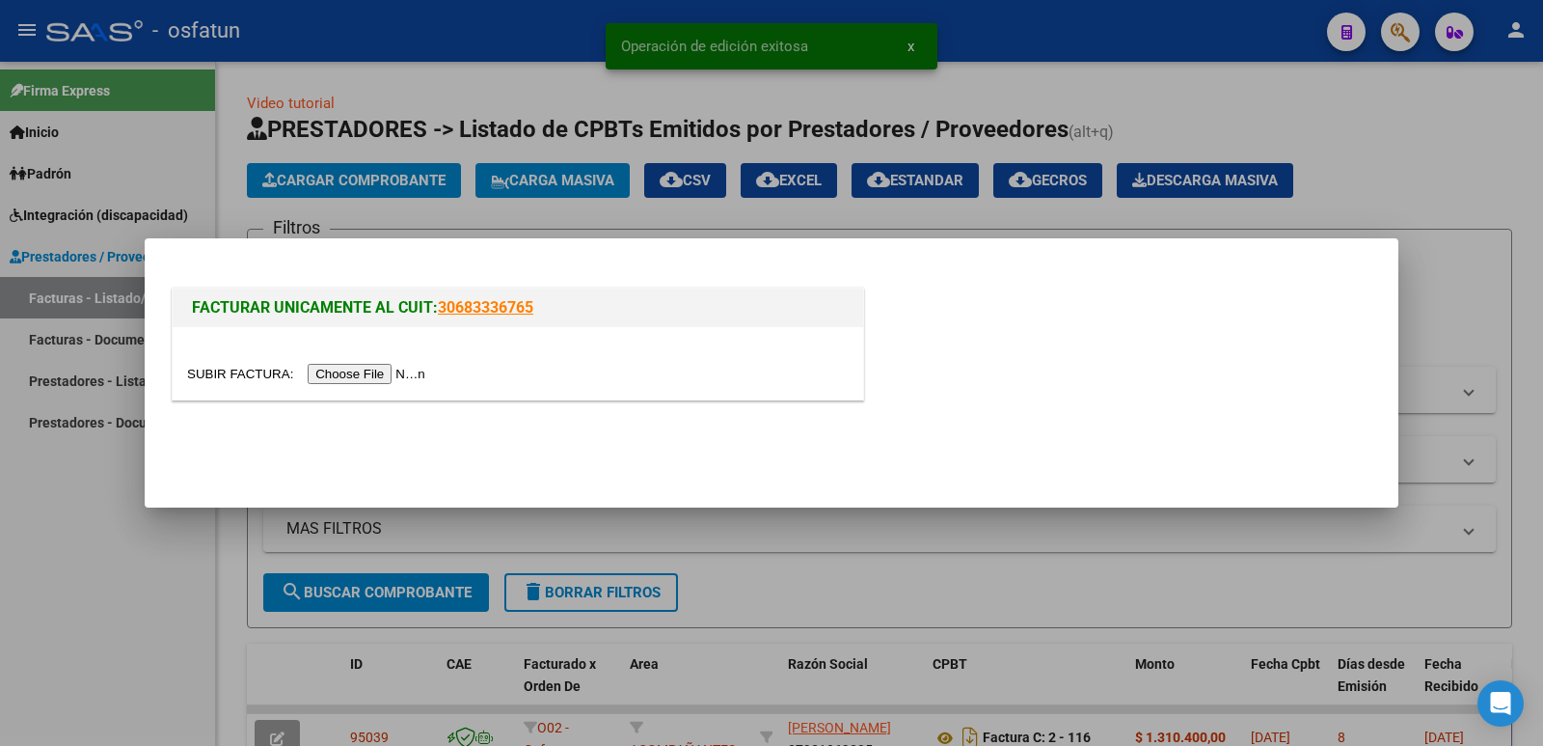
click at [372, 371] on input "file" at bounding box center [309, 374] width 244 height 20
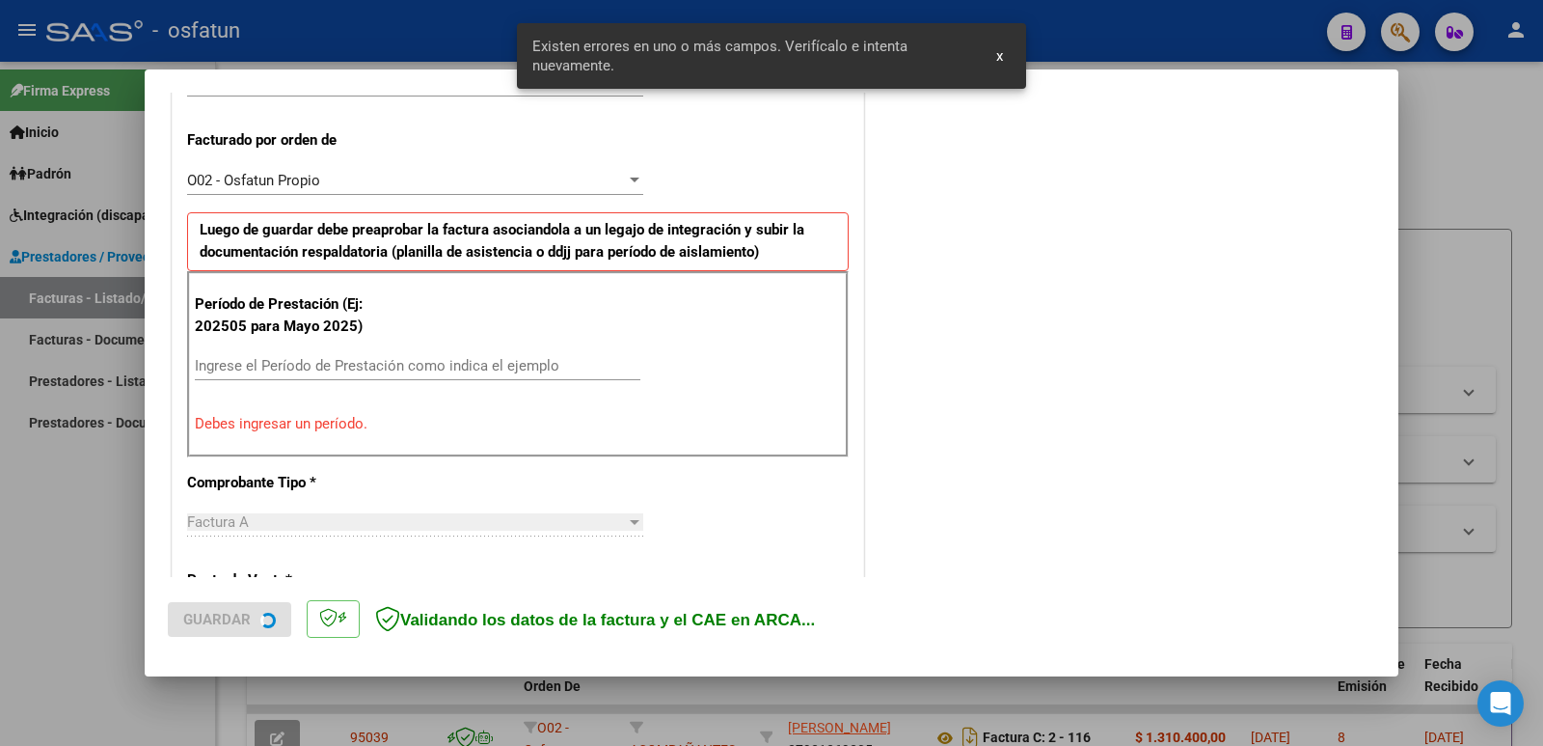
scroll to position [527, 0]
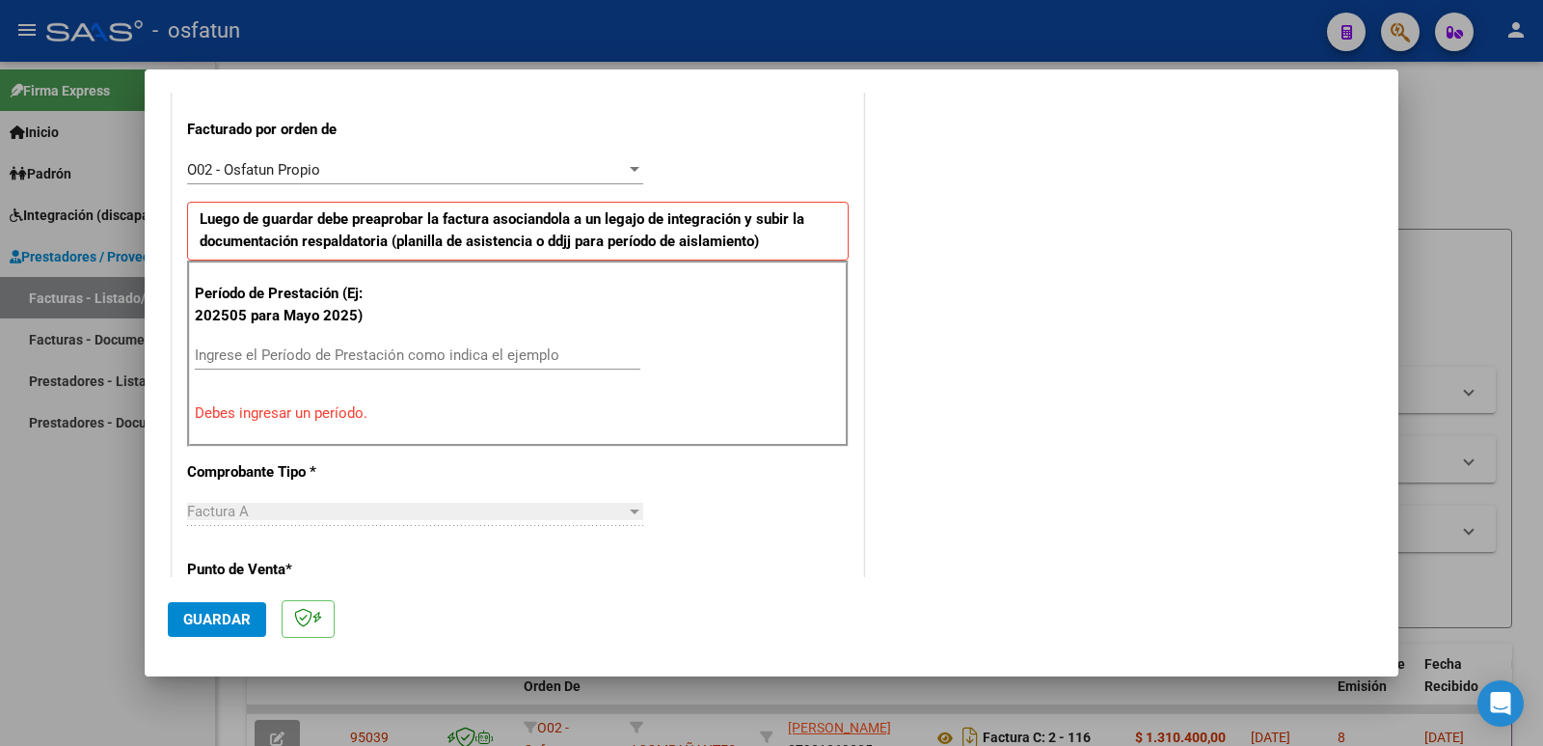
click at [464, 343] on div "Ingrese el Período de Prestación como indica el ejemplo" at bounding box center [418, 354] width 446 height 29
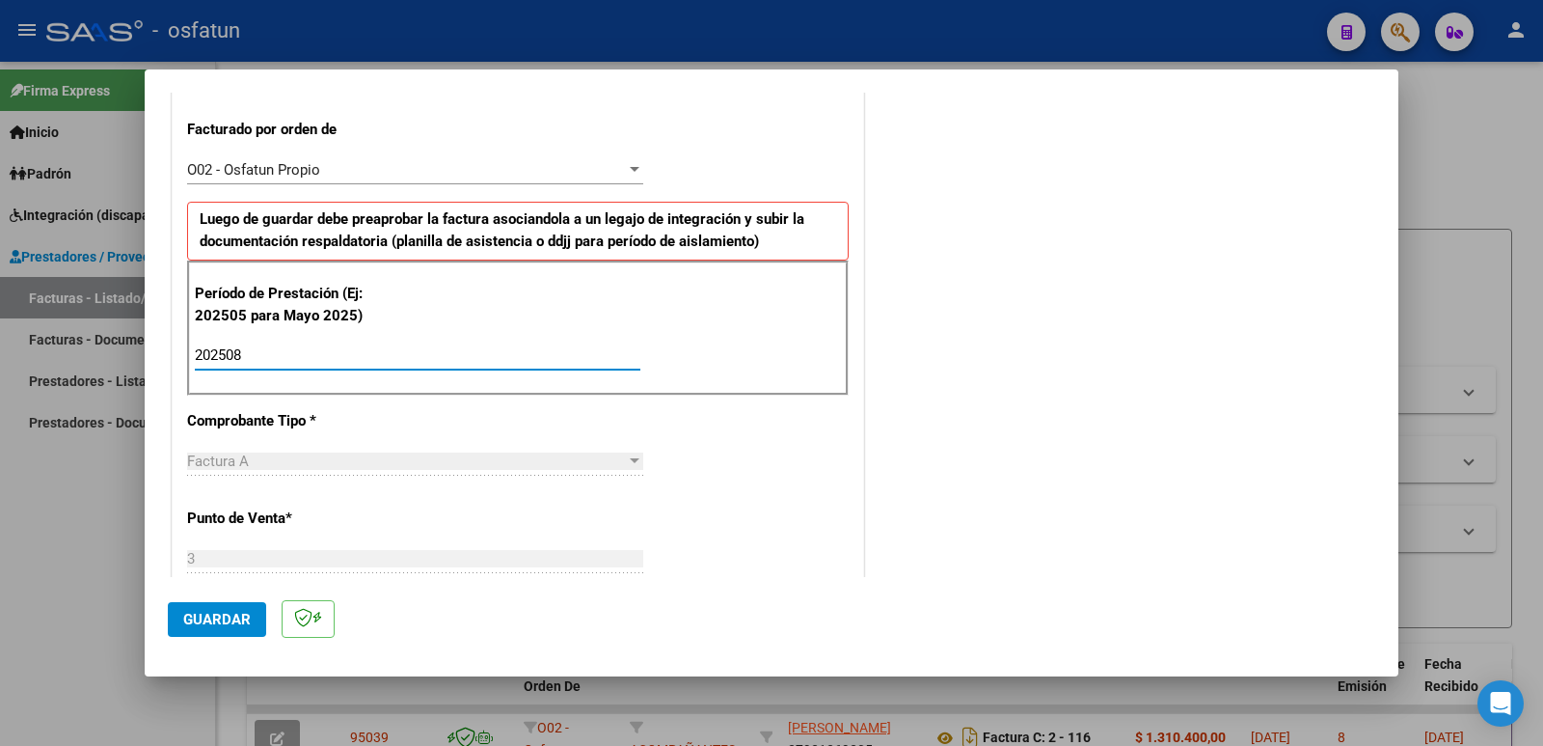
type input "202508"
click at [221, 622] on span "Guardar" at bounding box center [217, 619] width 68 height 17
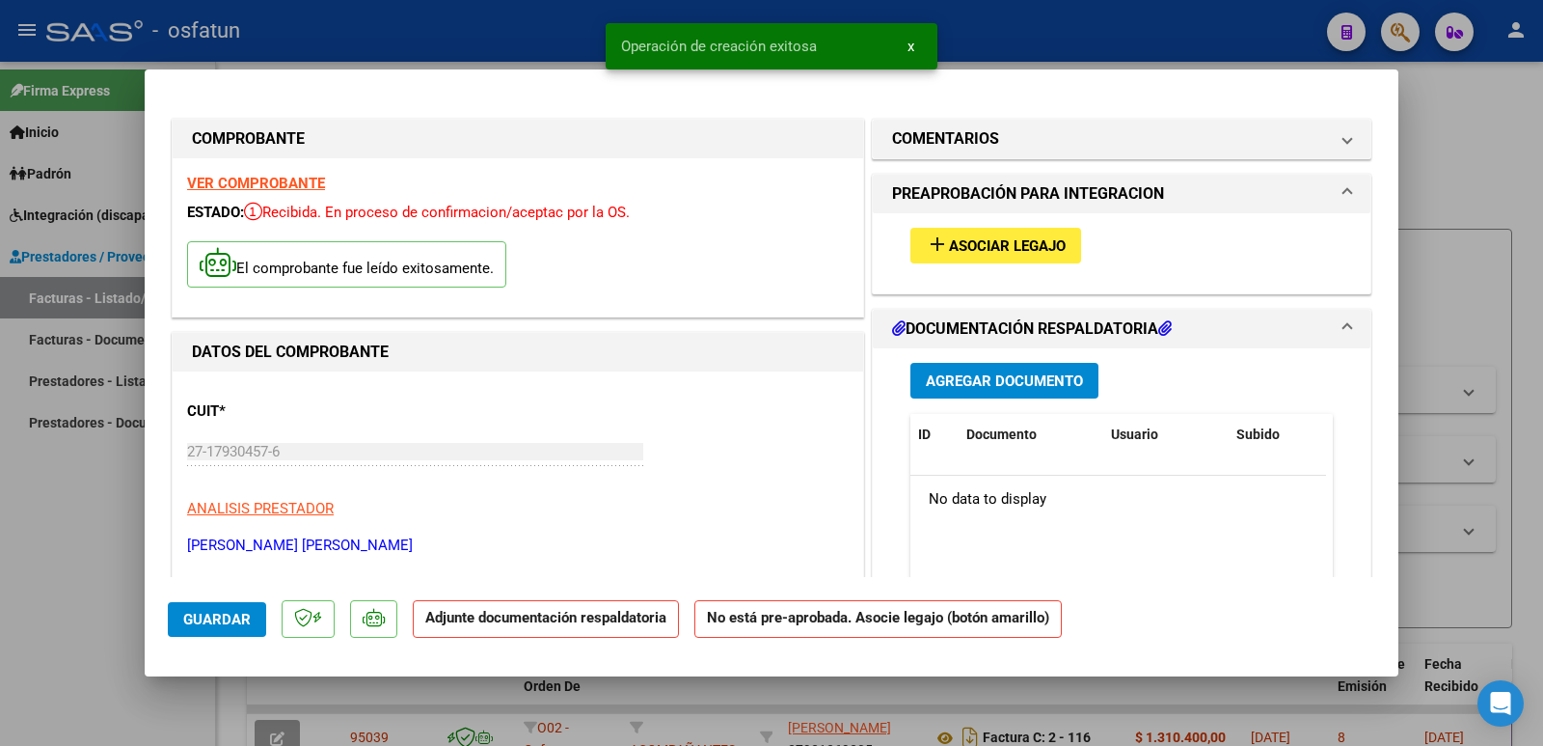
click at [993, 257] on button "add Asociar Legajo" at bounding box center [995, 246] width 171 height 36
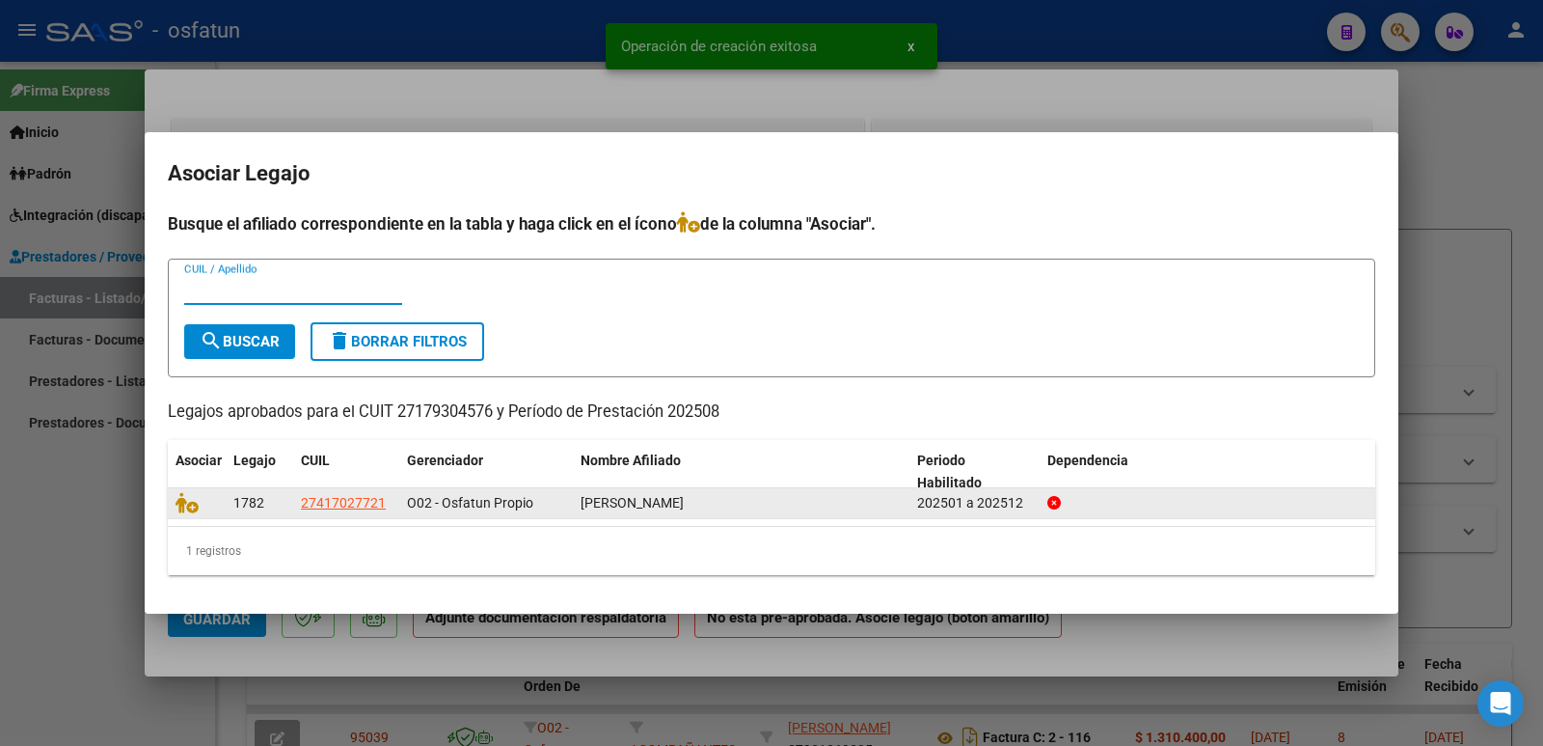
click at [186, 514] on div at bounding box center [197, 503] width 42 height 22
click at [197, 506] on icon at bounding box center [187, 502] width 23 height 21
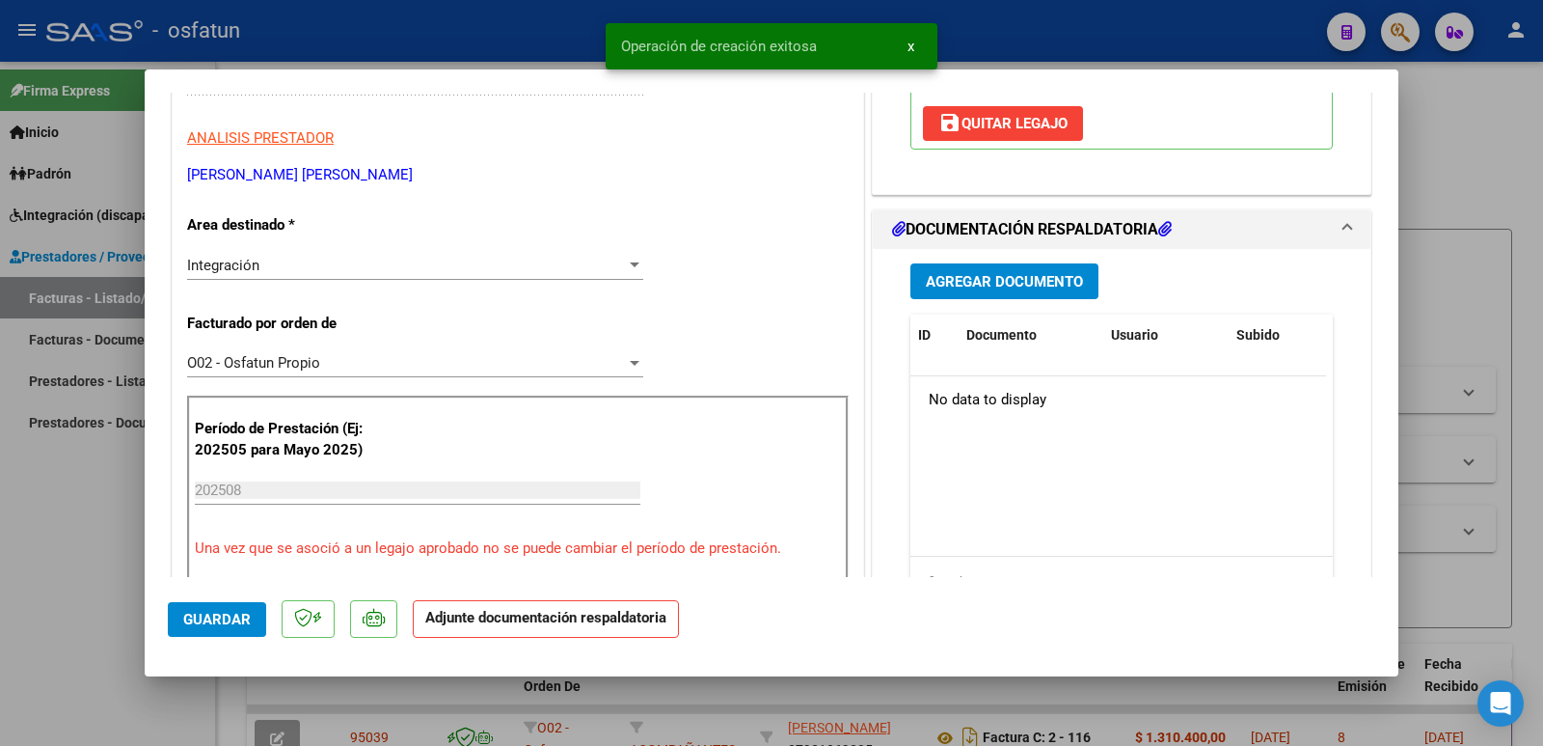
scroll to position [386, 0]
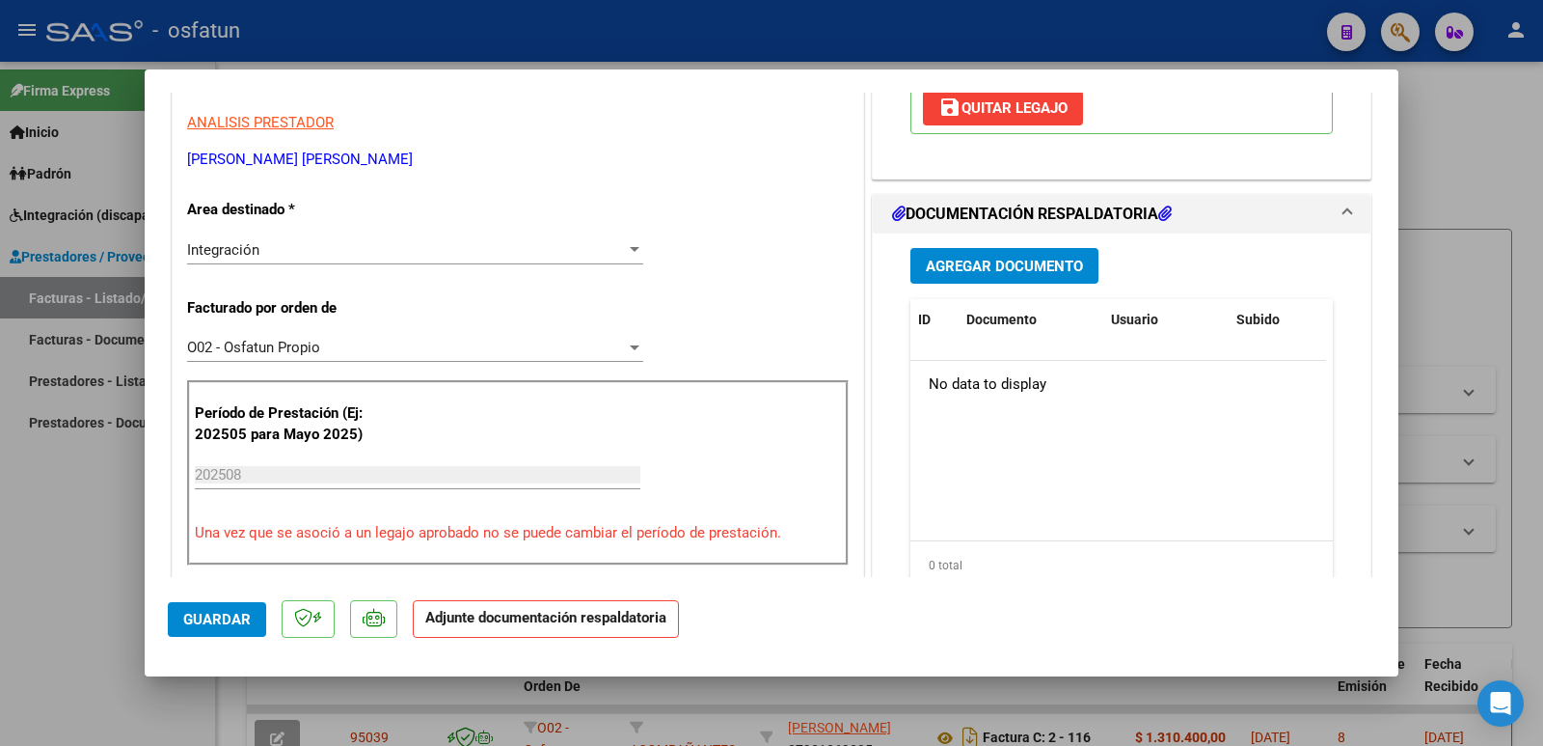
click at [1007, 273] on span "Agregar Documento" at bounding box center [1004, 266] width 157 height 17
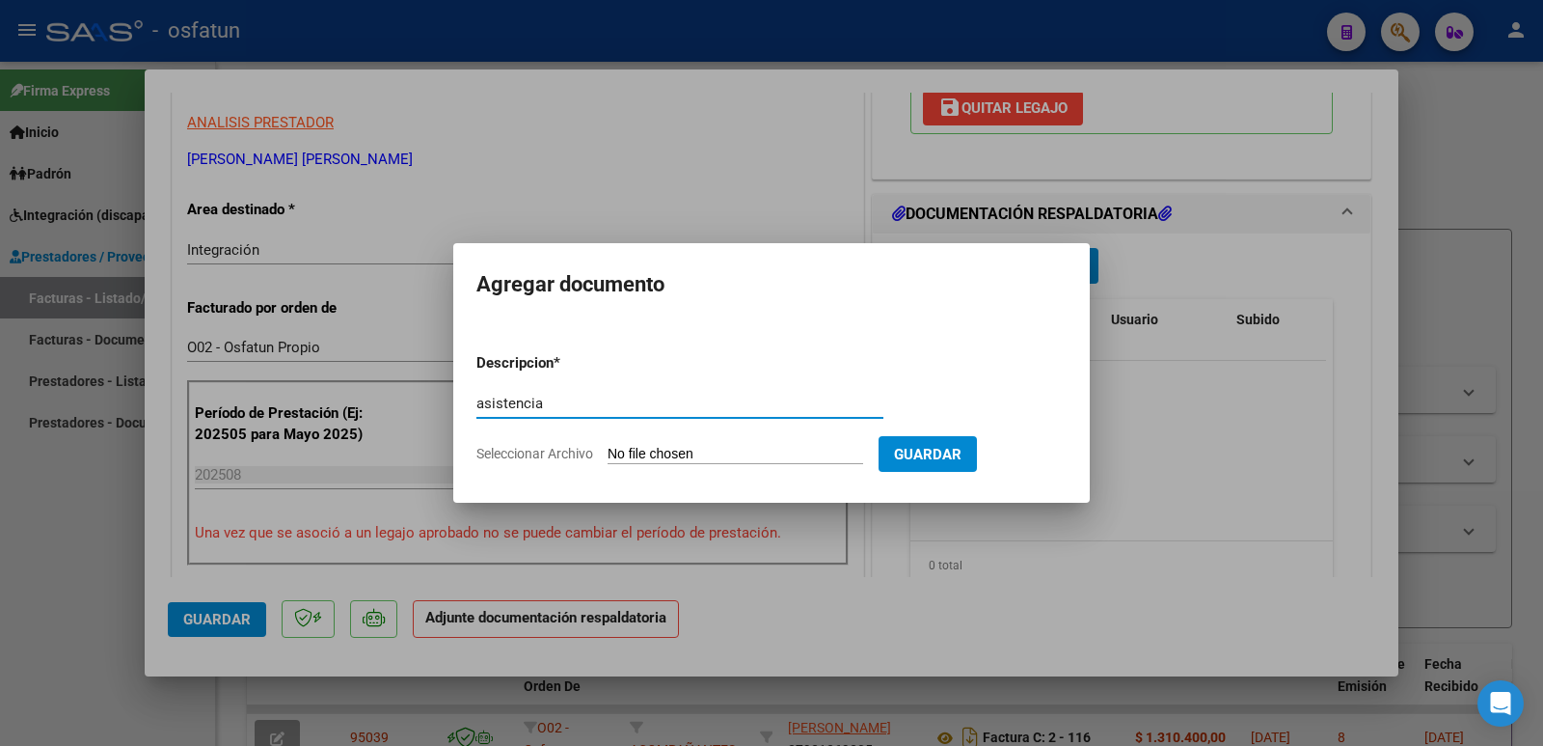
type input "asistencia"
click at [624, 448] on input "Seleccionar Archivo" at bounding box center [736, 455] width 256 height 18
type input "C:\fakepath\[PERSON_NAME] 2025-11.pdf"
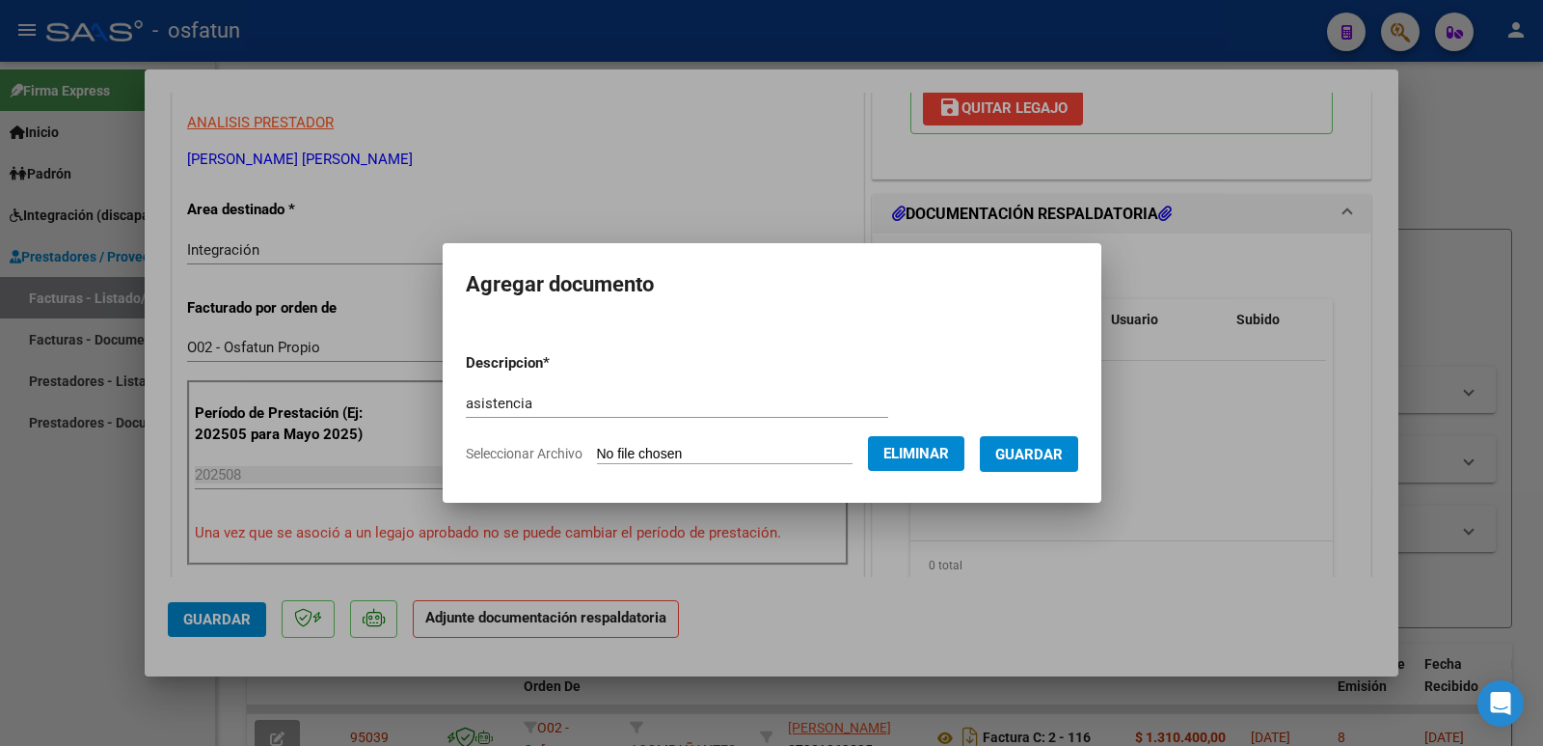
click at [1063, 446] on span "Guardar" at bounding box center [1029, 454] width 68 height 17
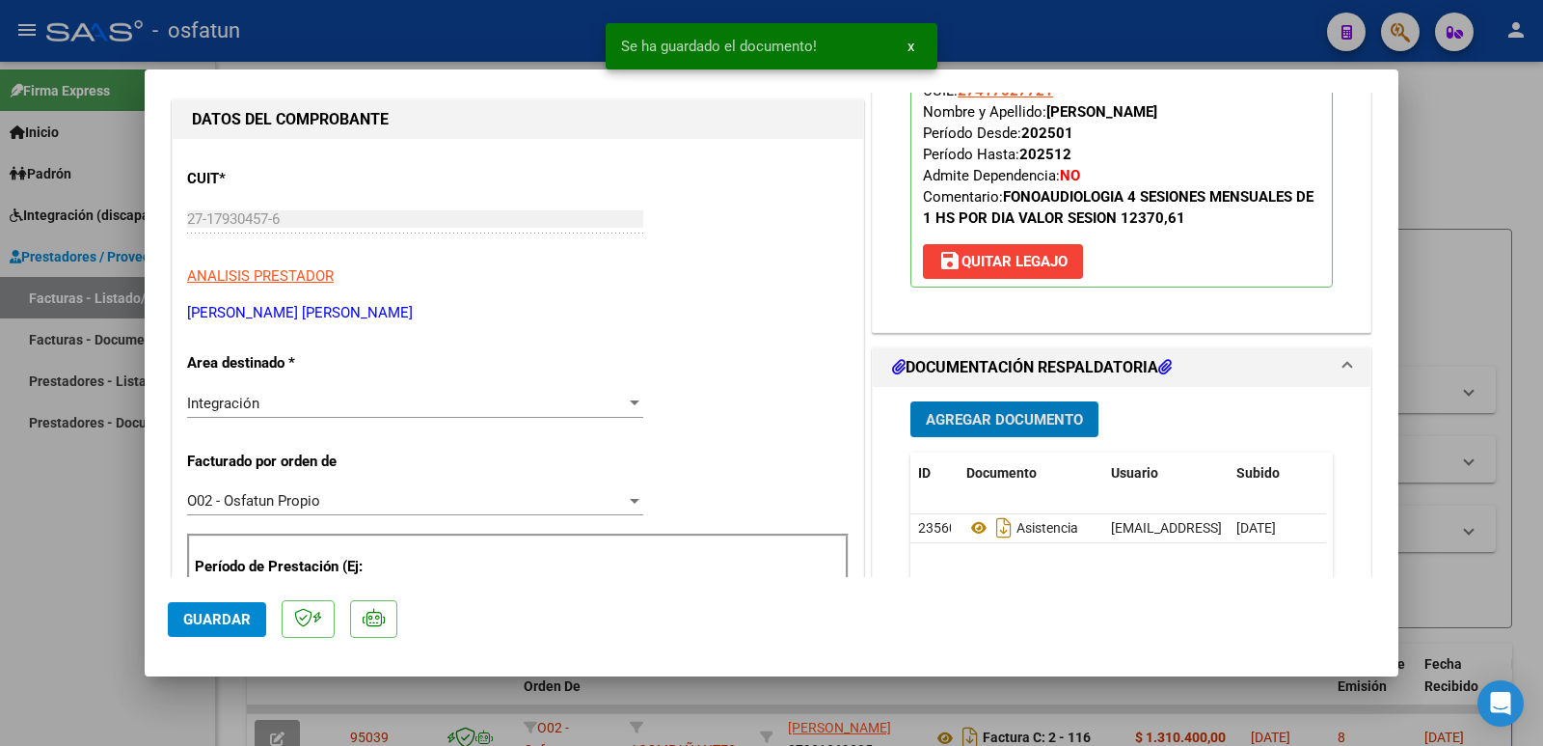
scroll to position [0, 0]
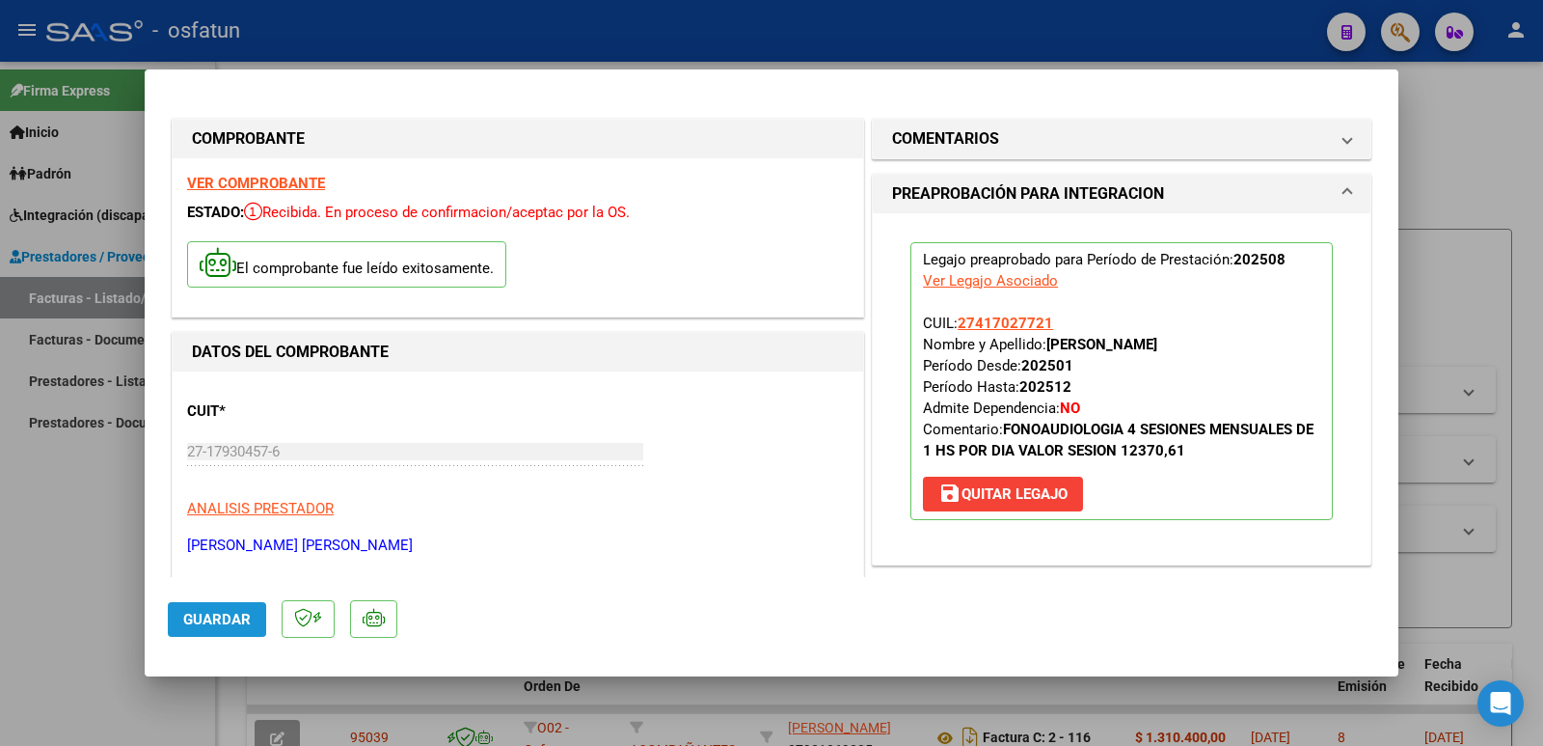
click at [220, 623] on span "Guardar" at bounding box center [217, 619] width 68 height 17
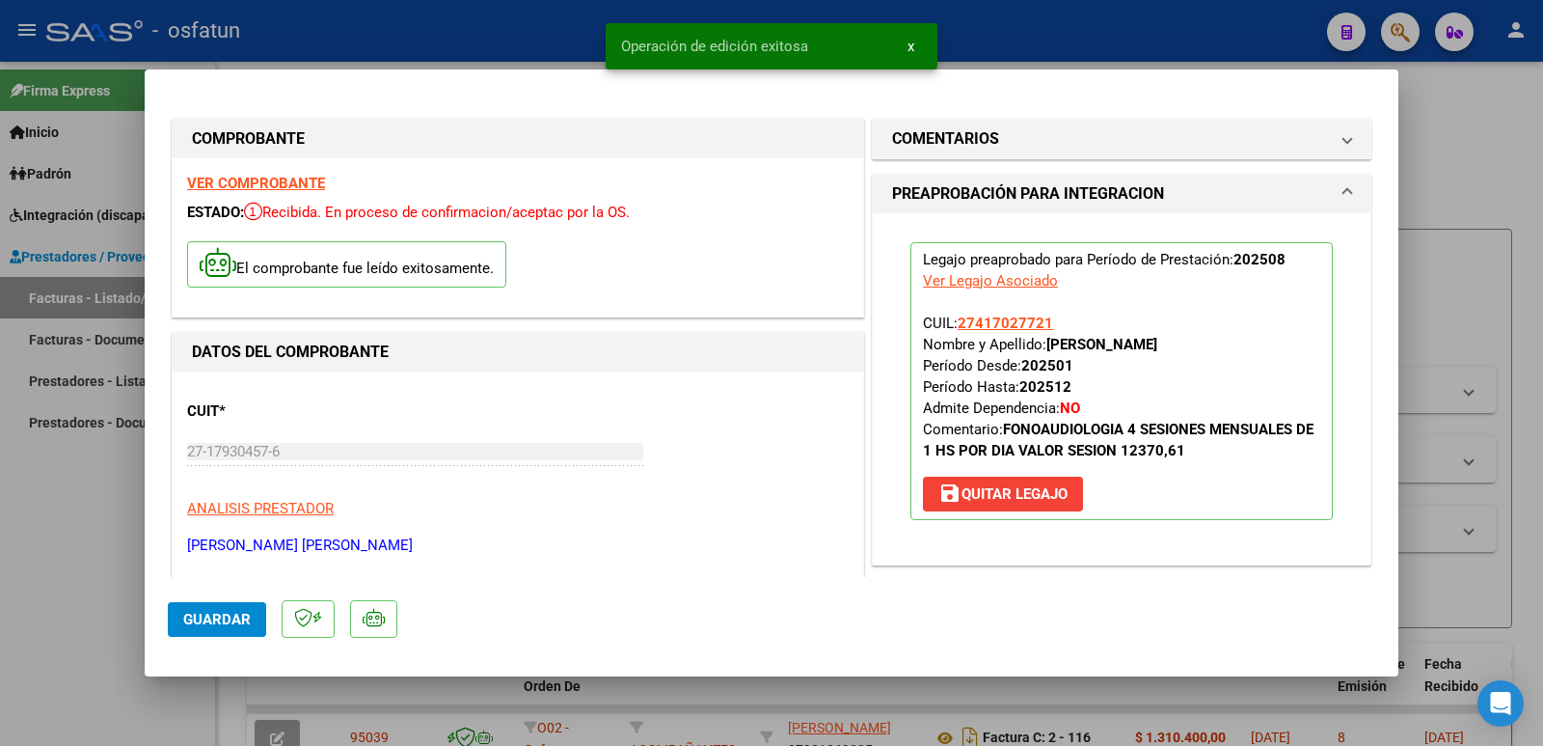
click at [219, 624] on span "Guardar" at bounding box center [217, 619] width 68 height 17
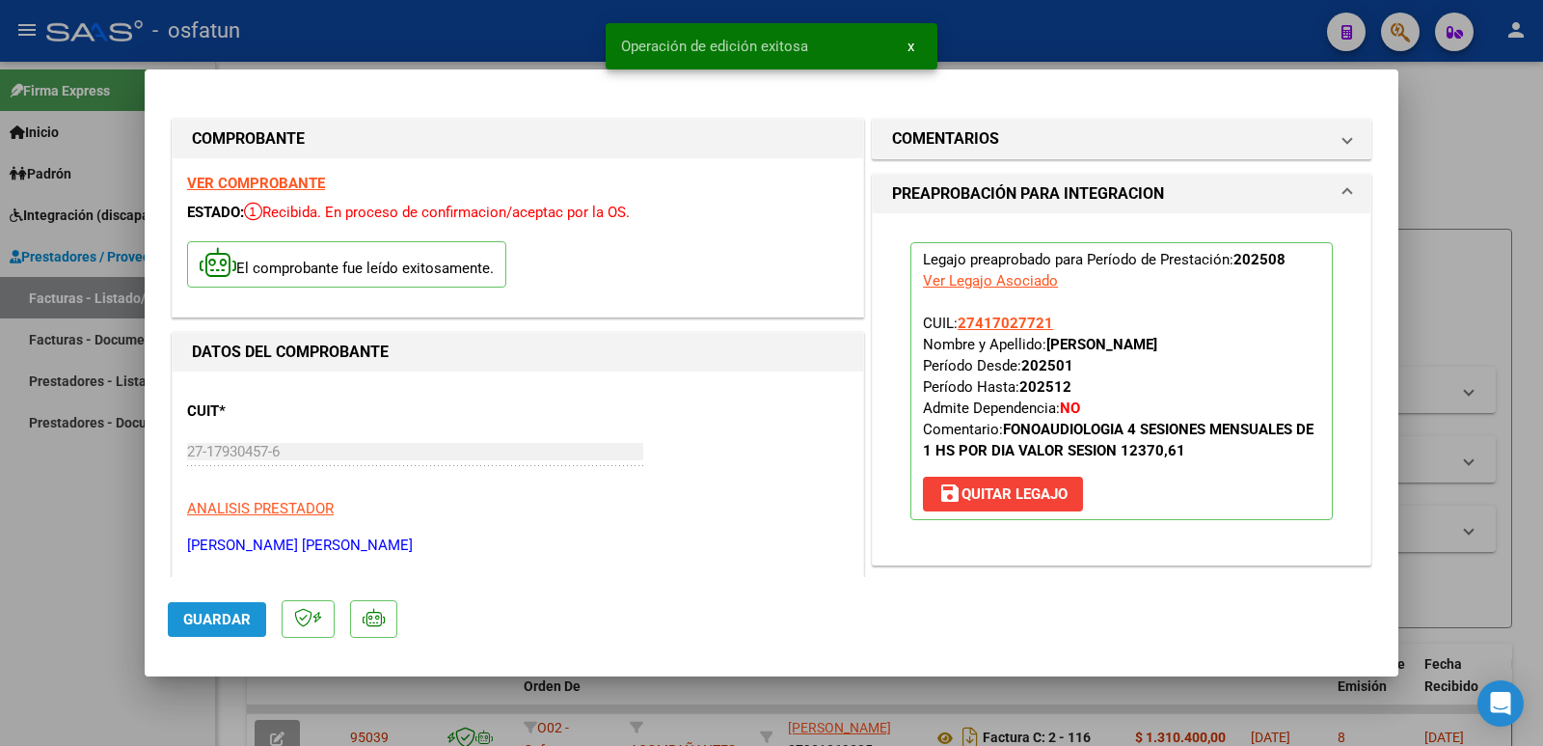
click at [219, 624] on span "Guardar" at bounding box center [217, 619] width 68 height 17
click at [89, 544] on div at bounding box center [771, 373] width 1543 height 746
type input "$ 0,00"
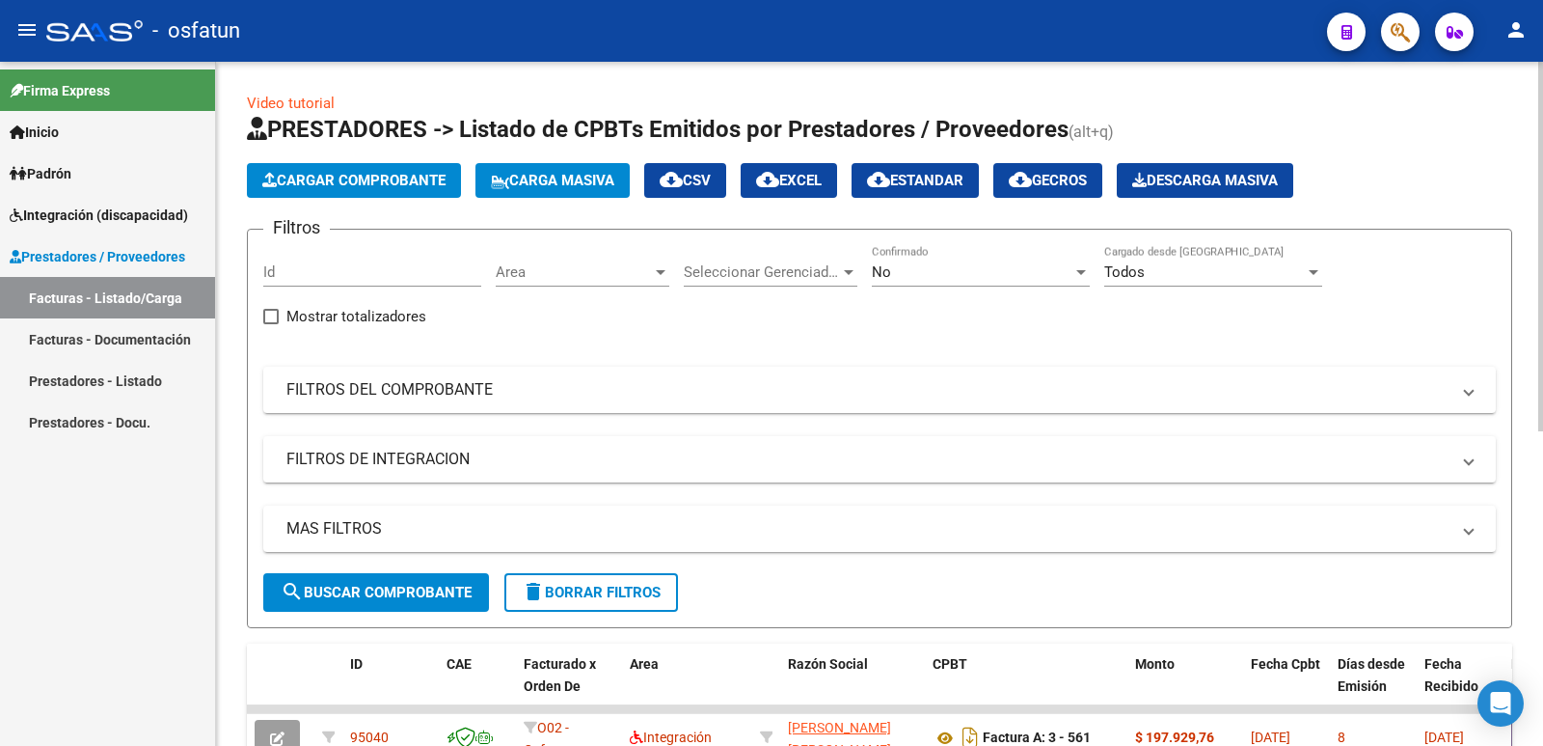
click at [372, 190] on button "Cargar Comprobante" at bounding box center [354, 180] width 214 height 35
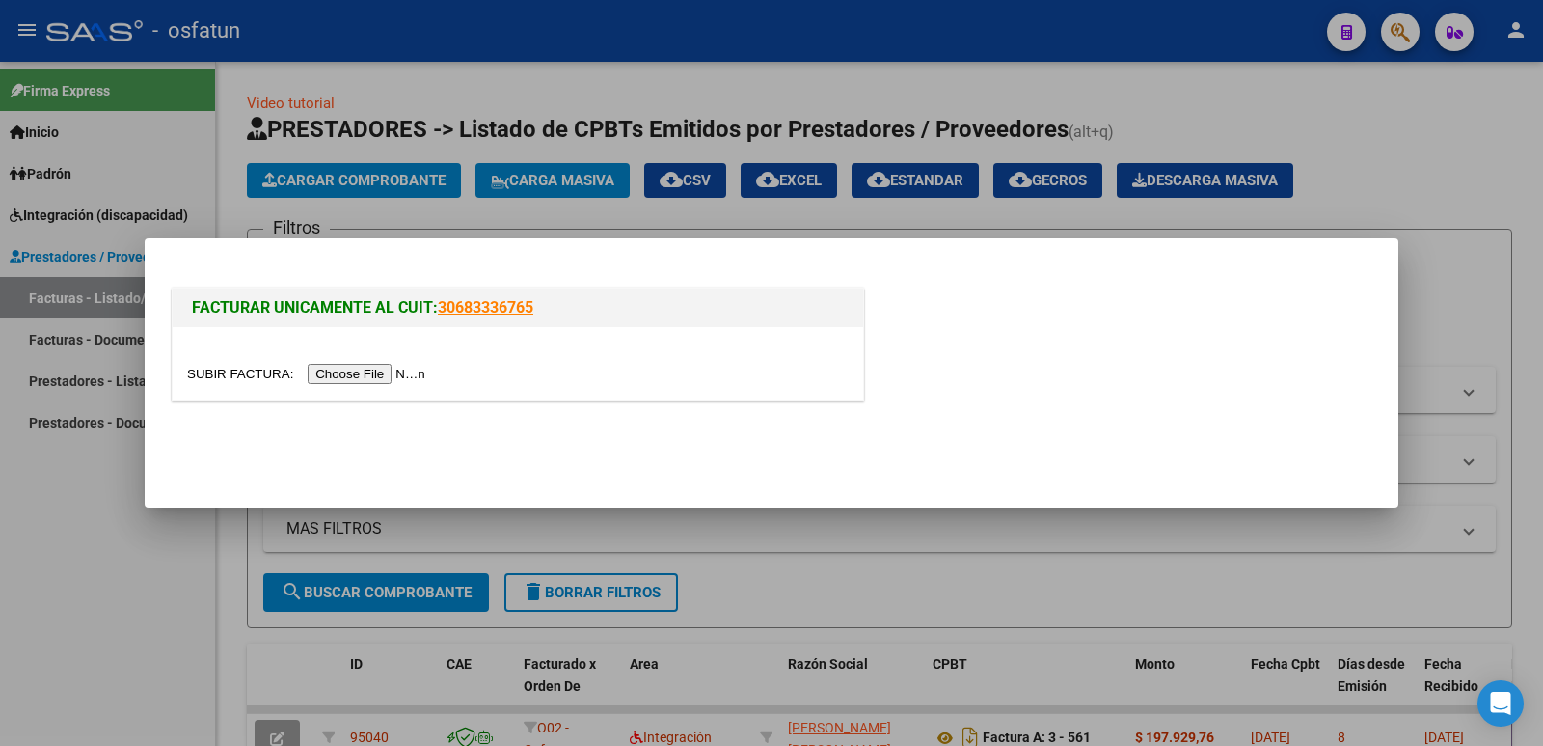
click at [384, 369] on input "file" at bounding box center [309, 374] width 244 height 20
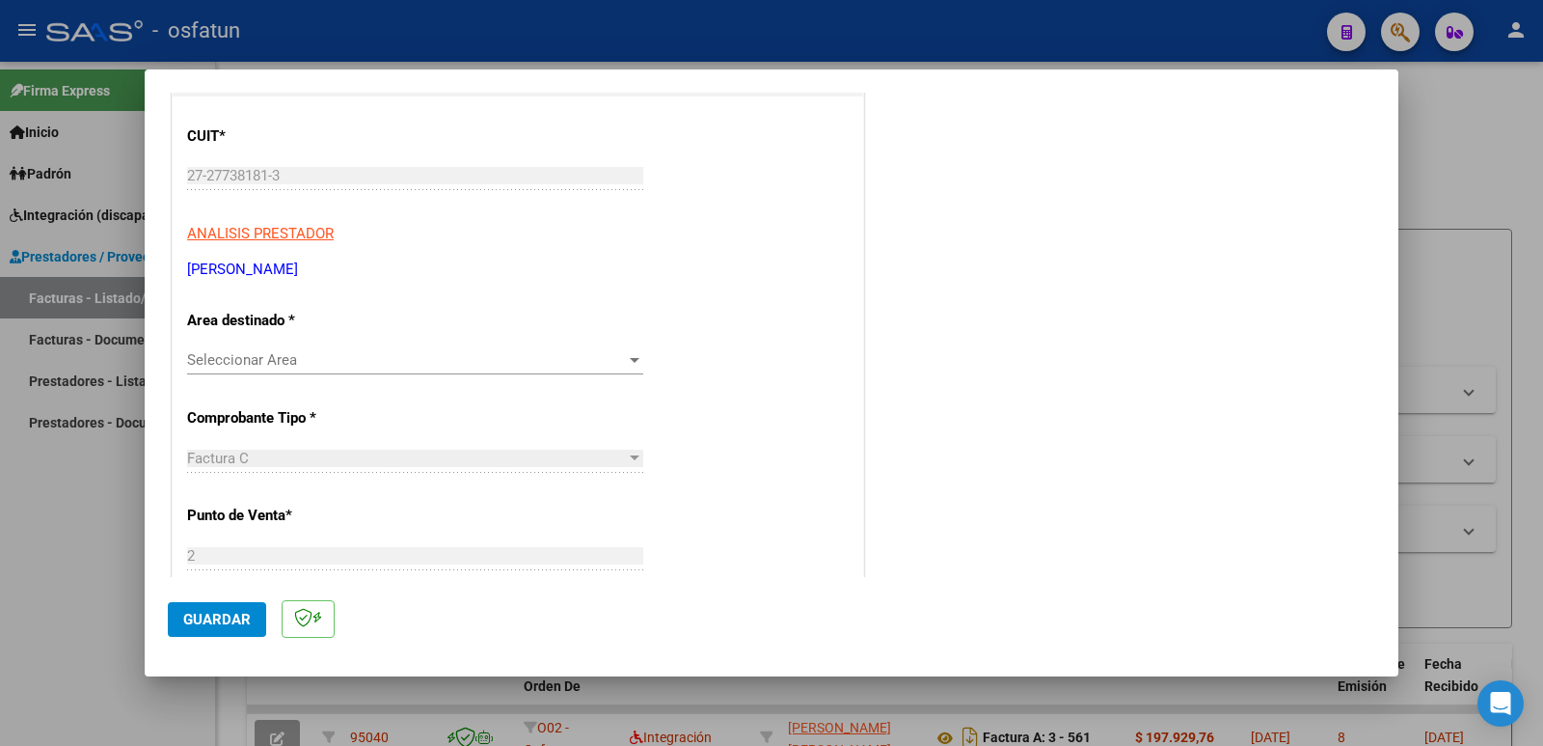
scroll to position [193, 0]
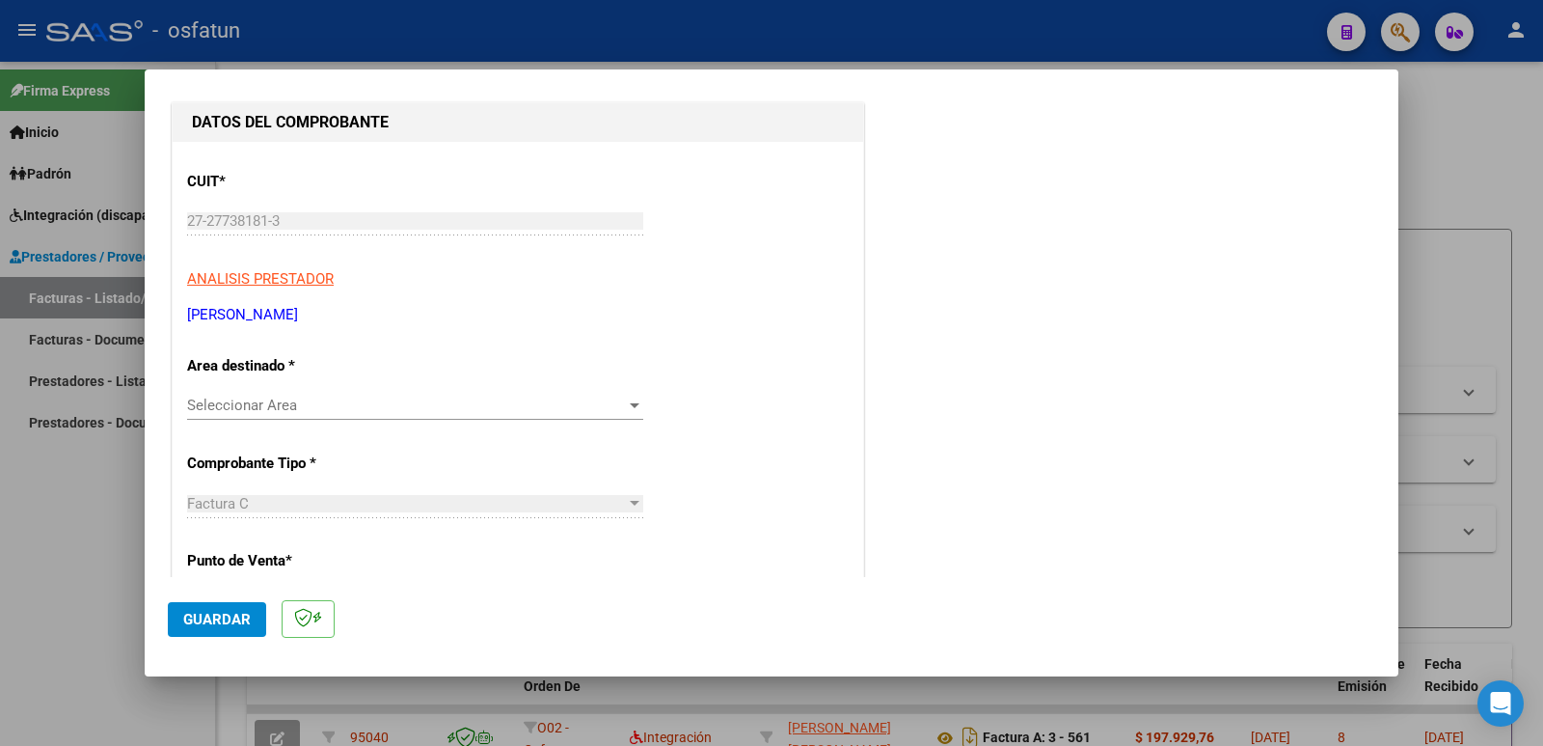
click at [433, 410] on span "Seleccionar Area" at bounding box center [406, 404] width 439 height 17
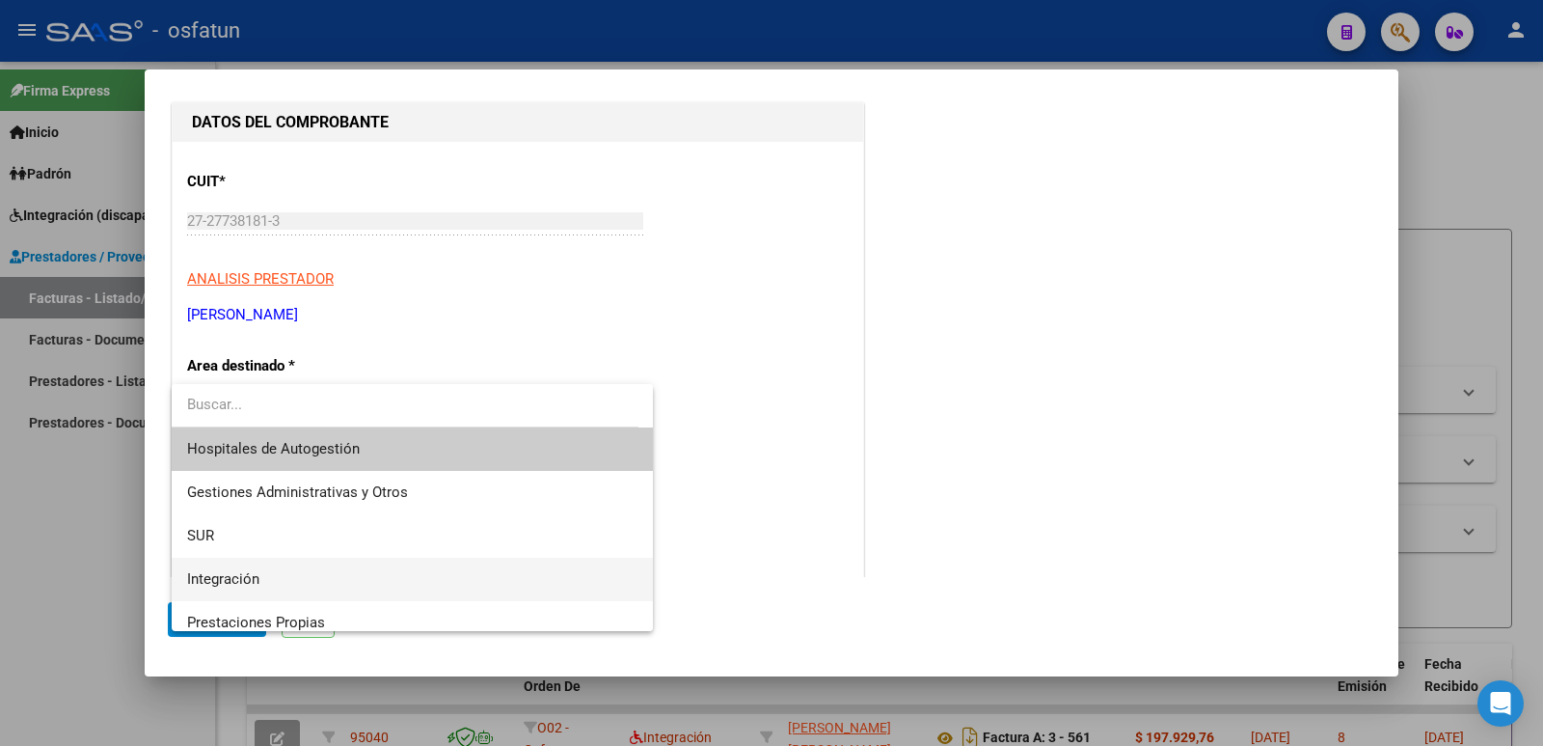
click at [399, 574] on span "Integración" at bounding box center [412, 578] width 450 height 43
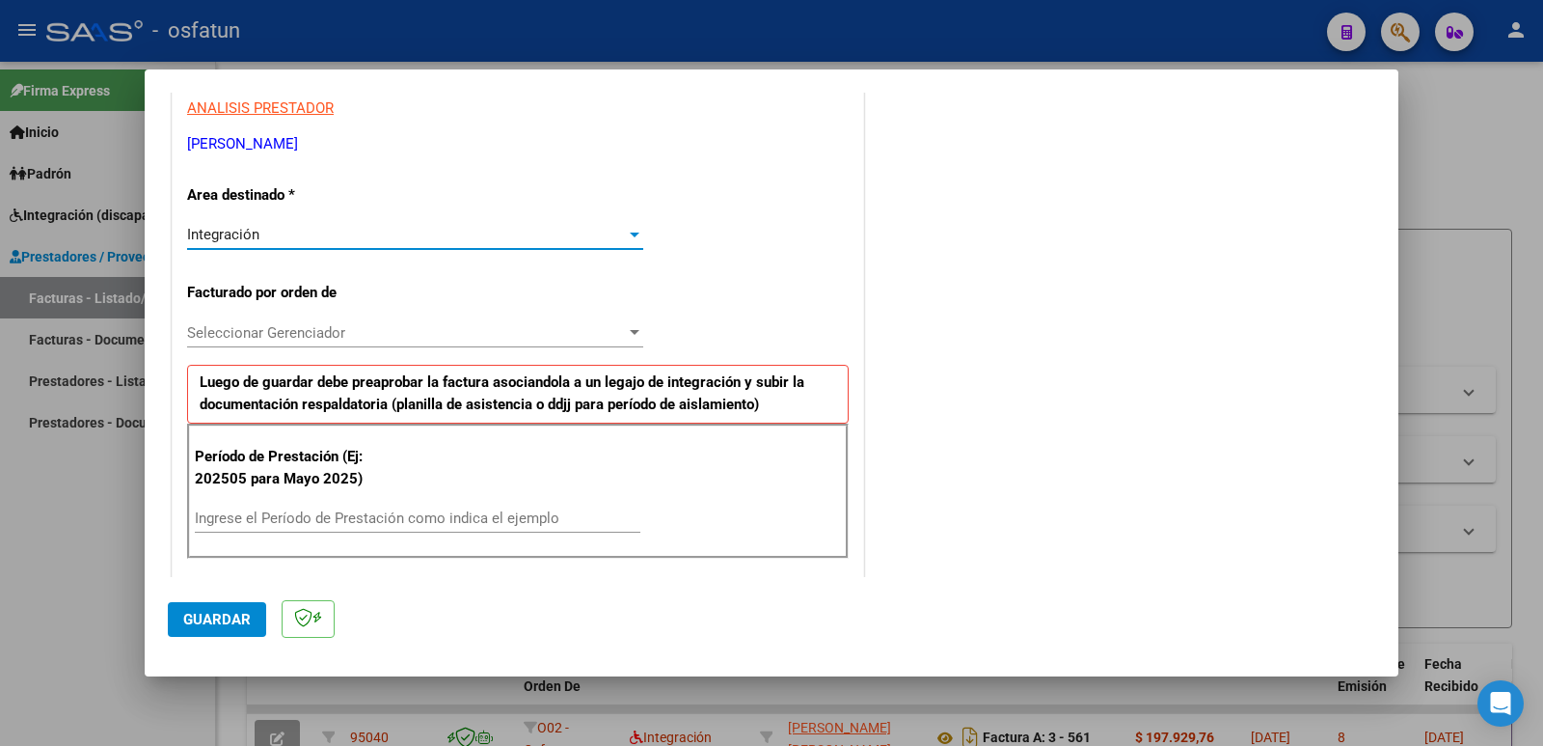
scroll to position [386, 0]
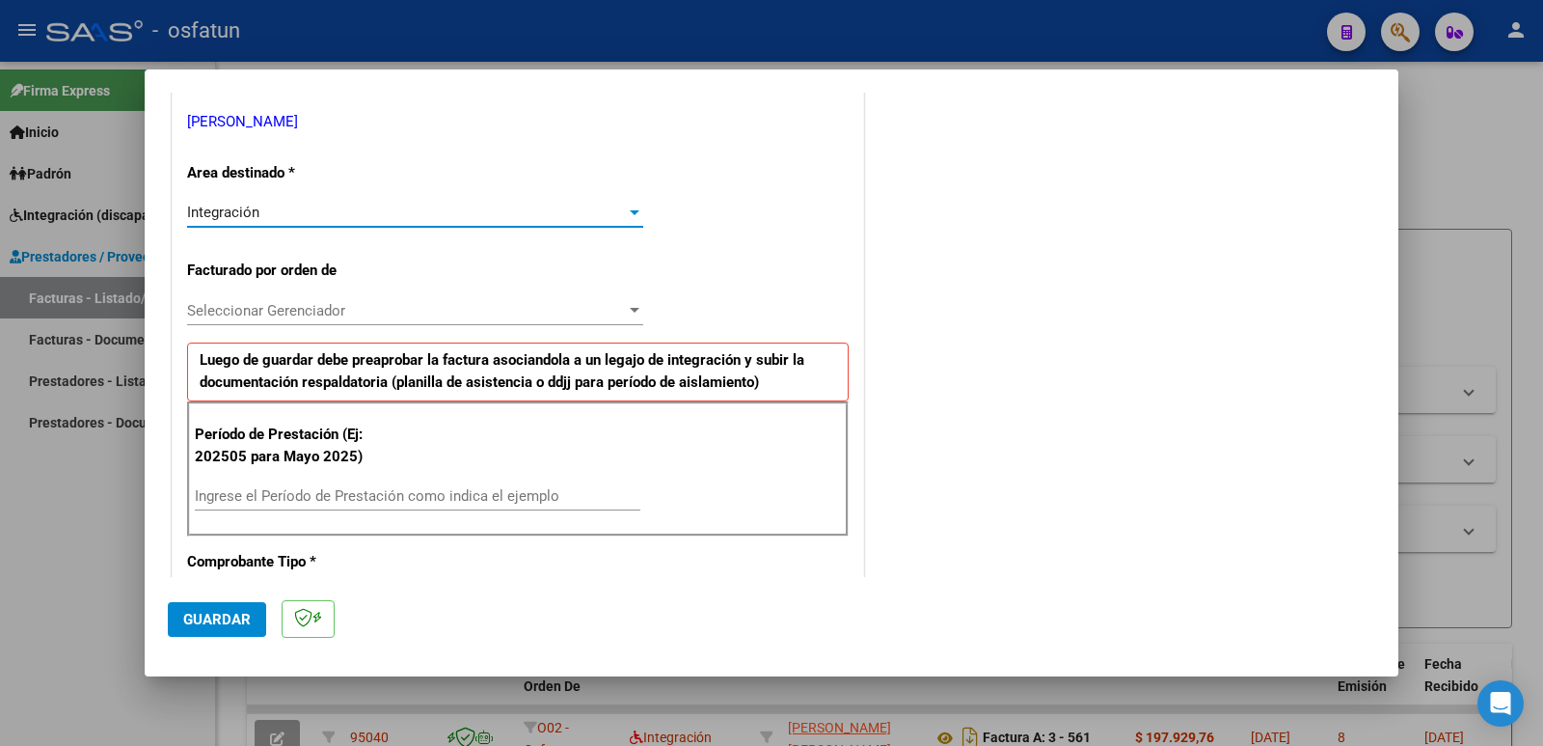
click at [377, 501] on input "Ingrese el Período de Prestación como indica el ejemplo" at bounding box center [418, 495] width 446 height 17
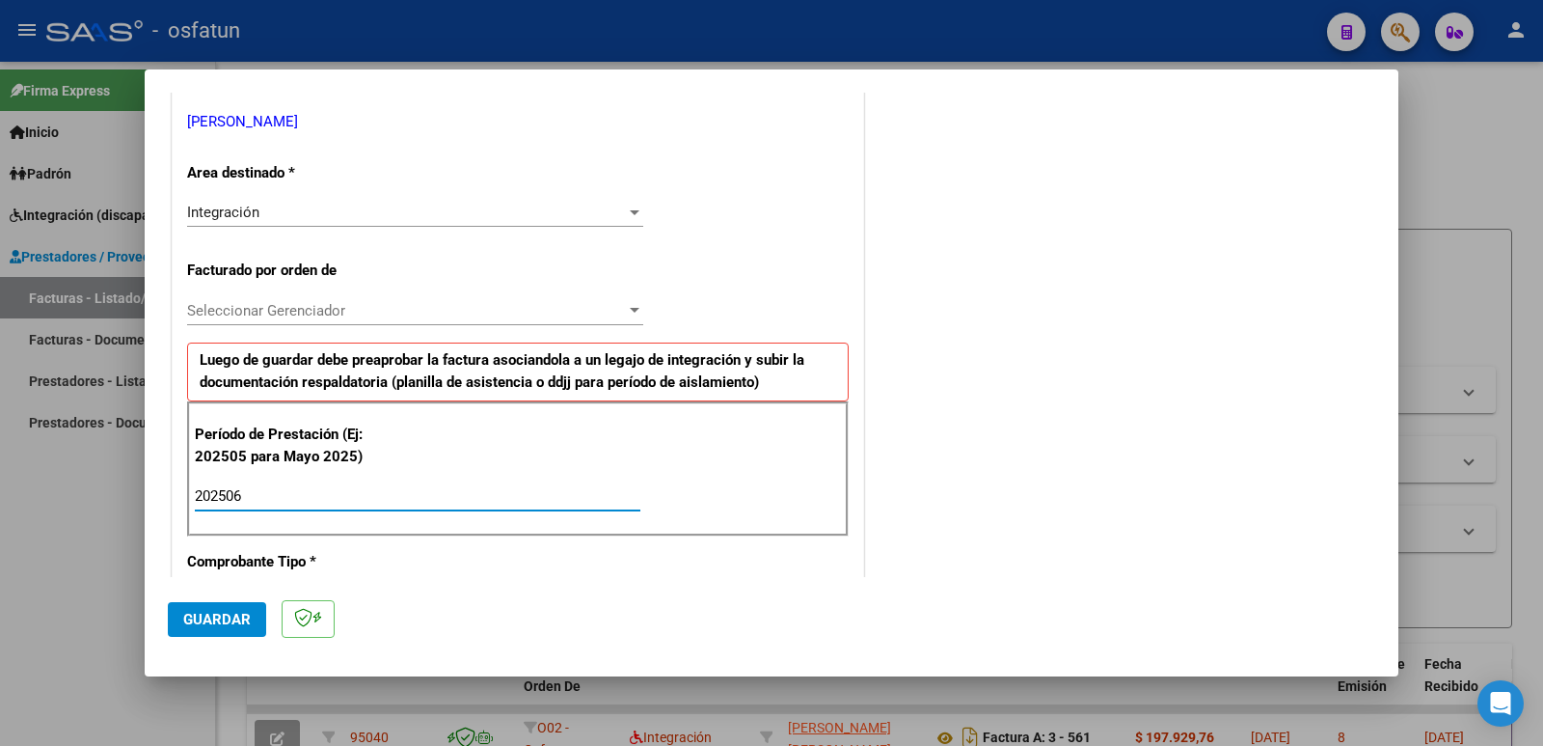
type input "202506"
click at [210, 636] on button "Guardar" at bounding box center [217, 619] width 98 height 35
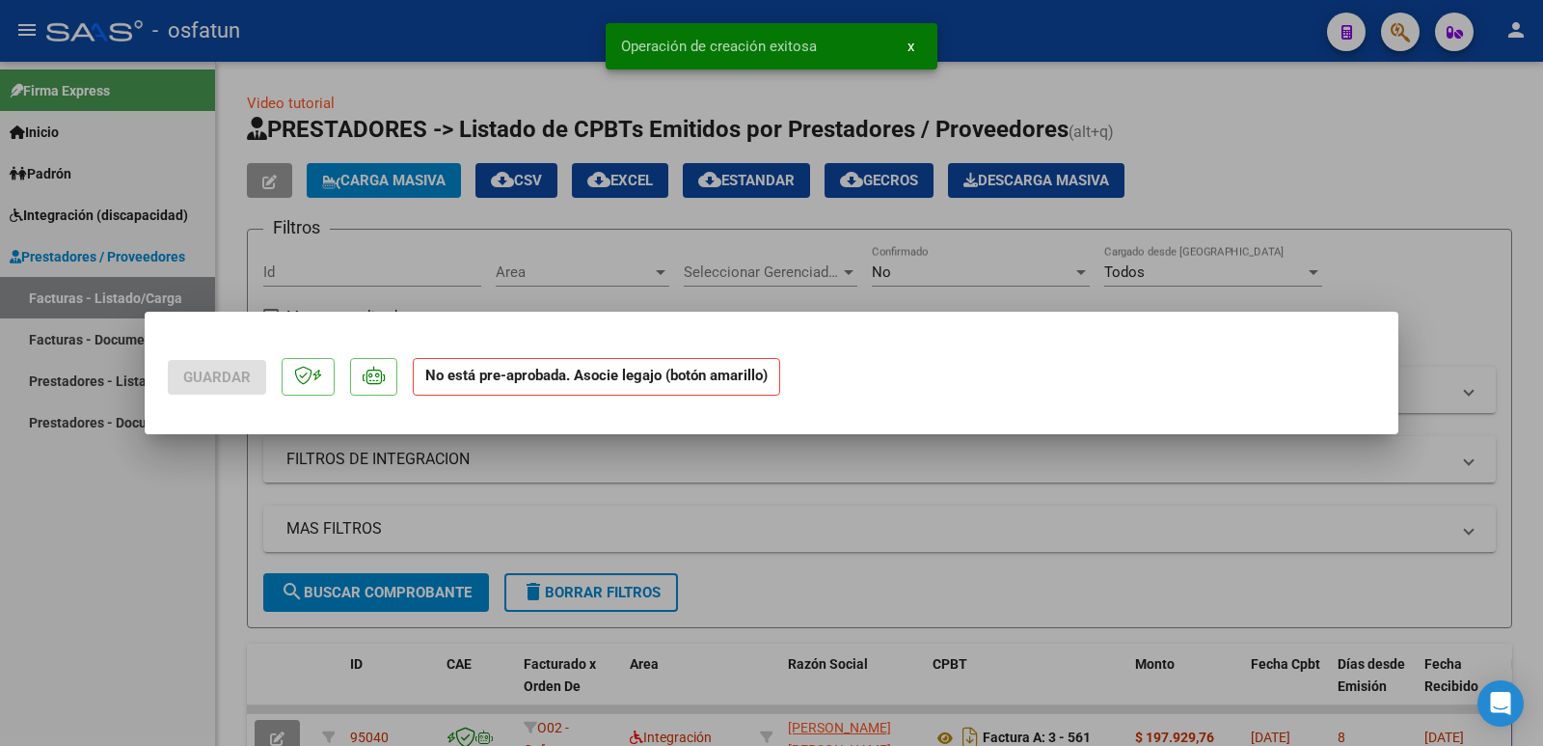
scroll to position [0, 0]
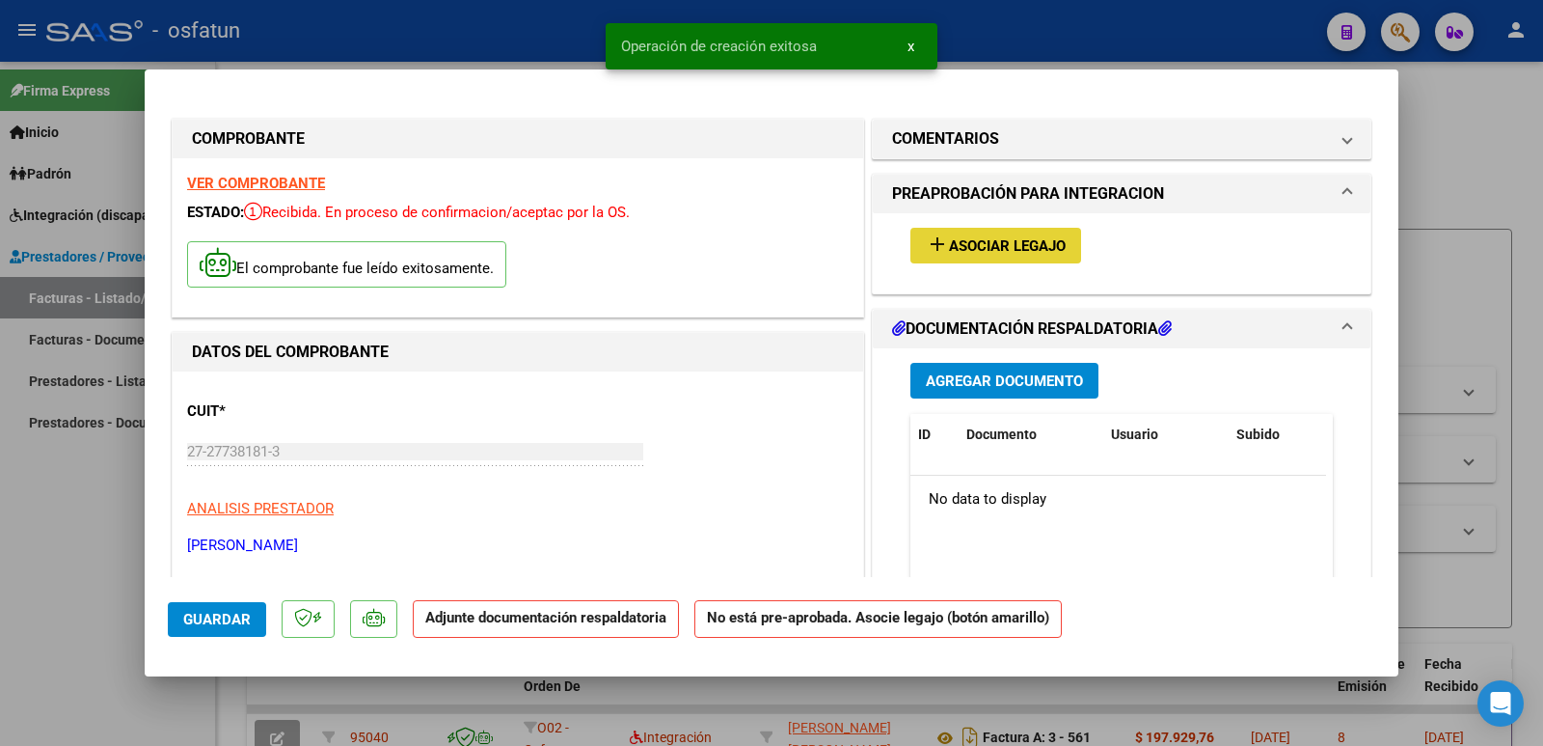
click at [1040, 246] on span "Asociar Legajo" at bounding box center [1007, 245] width 117 height 17
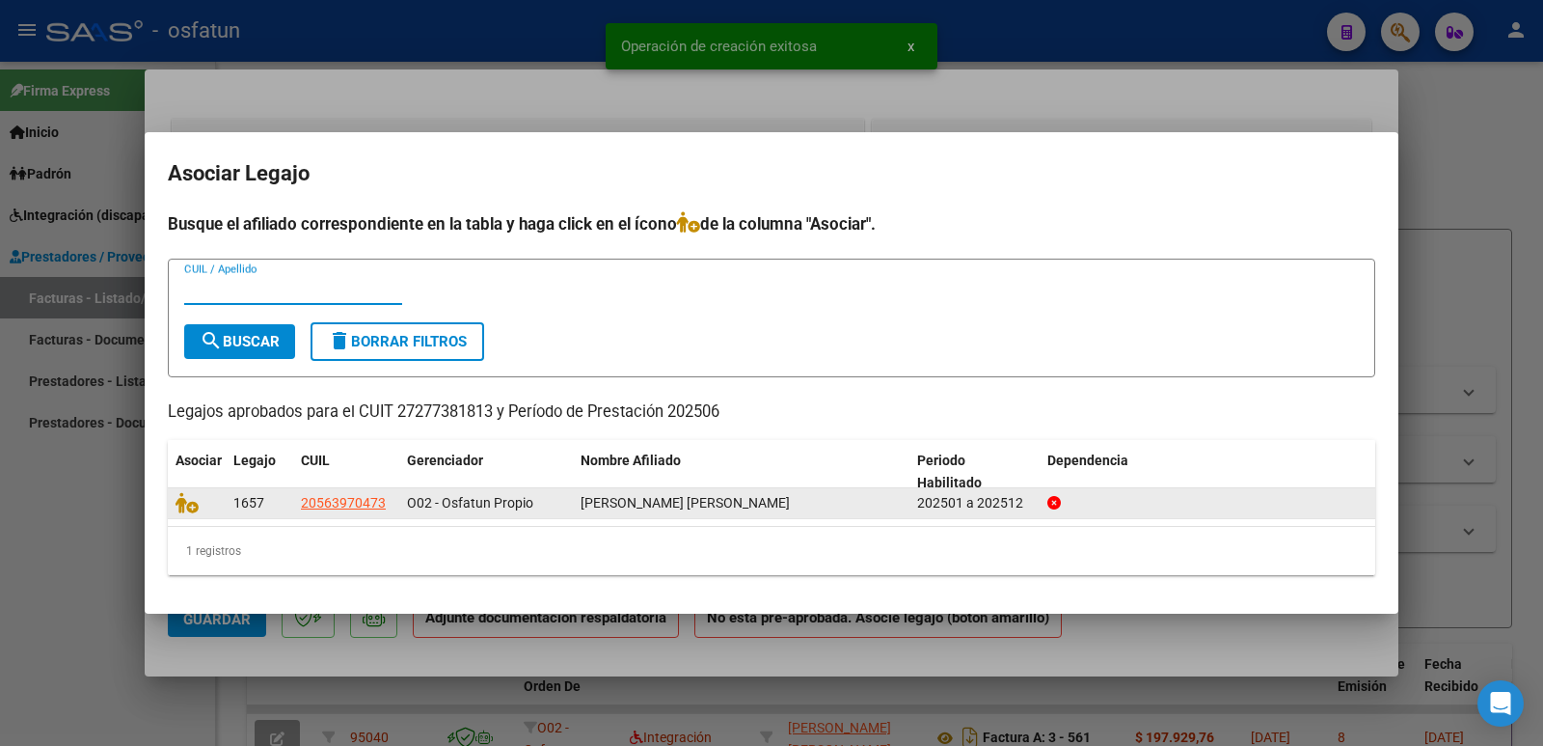
click at [186, 513] on div at bounding box center [197, 503] width 42 height 22
drag, startPoint x: 186, startPoint y: 508, endPoint x: 241, endPoint y: 503, distance: 55.2
click at [187, 508] on icon at bounding box center [187, 502] width 23 height 21
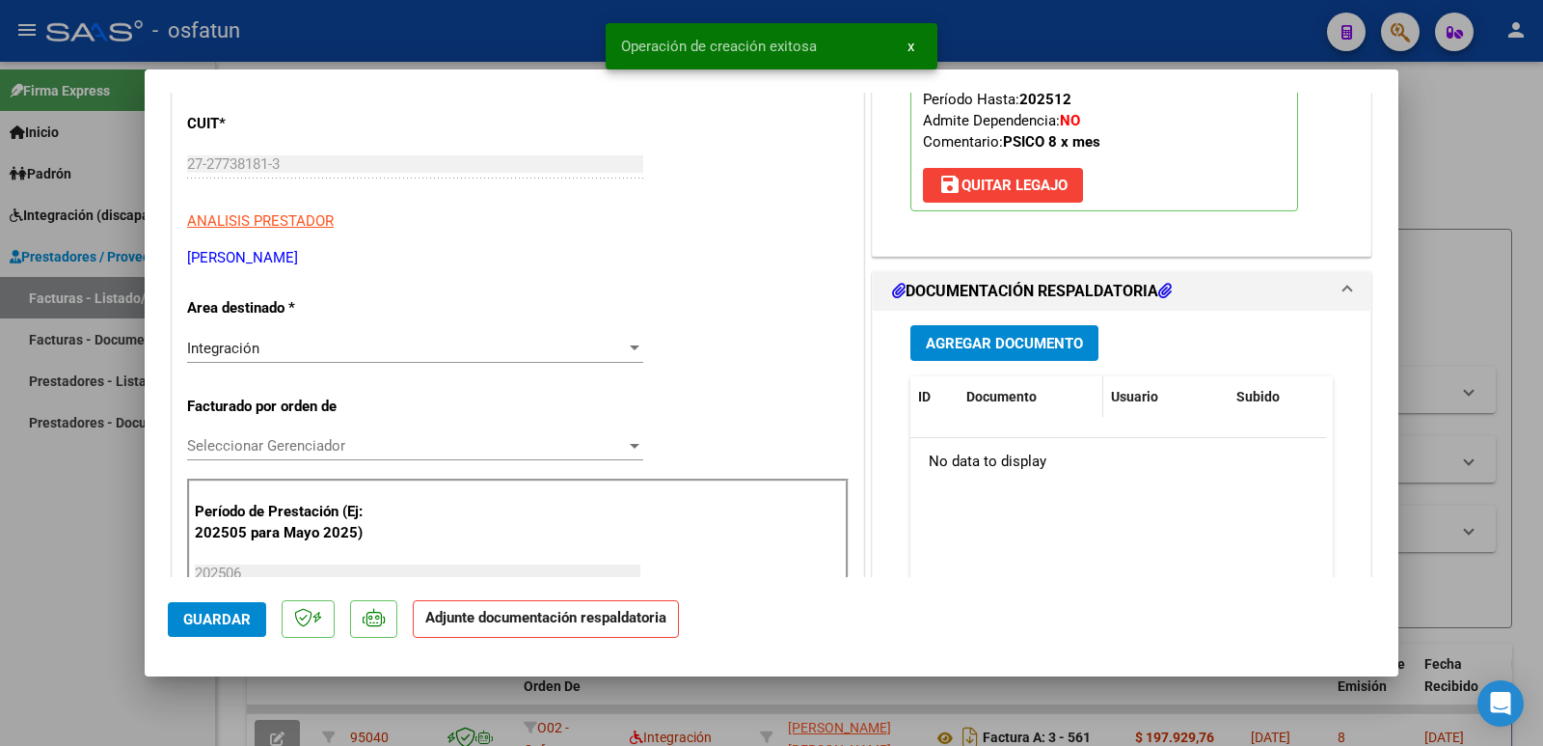
scroll to position [289, 0]
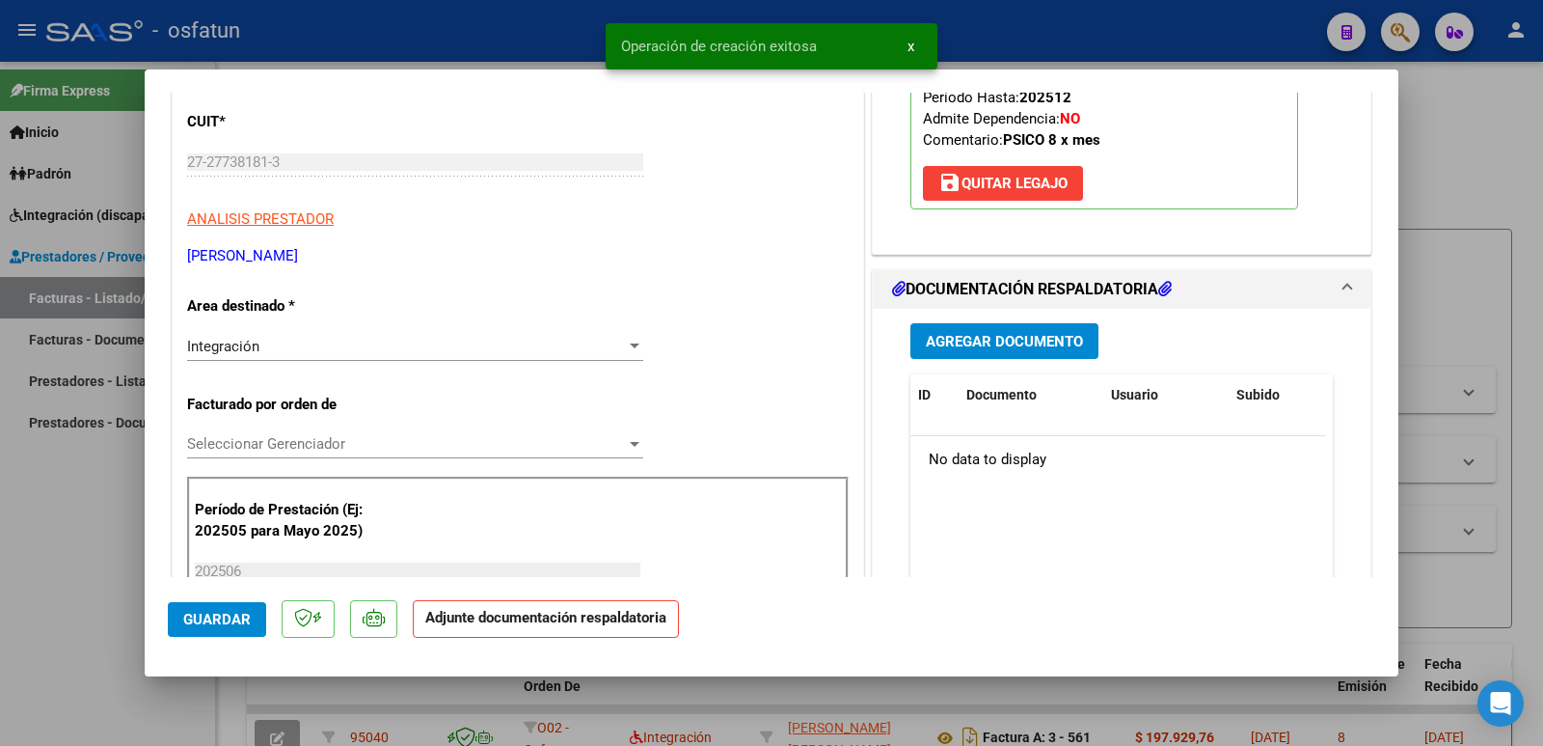
click at [1026, 334] on span "Agregar Documento" at bounding box center [1004, 341] width 157 height 17
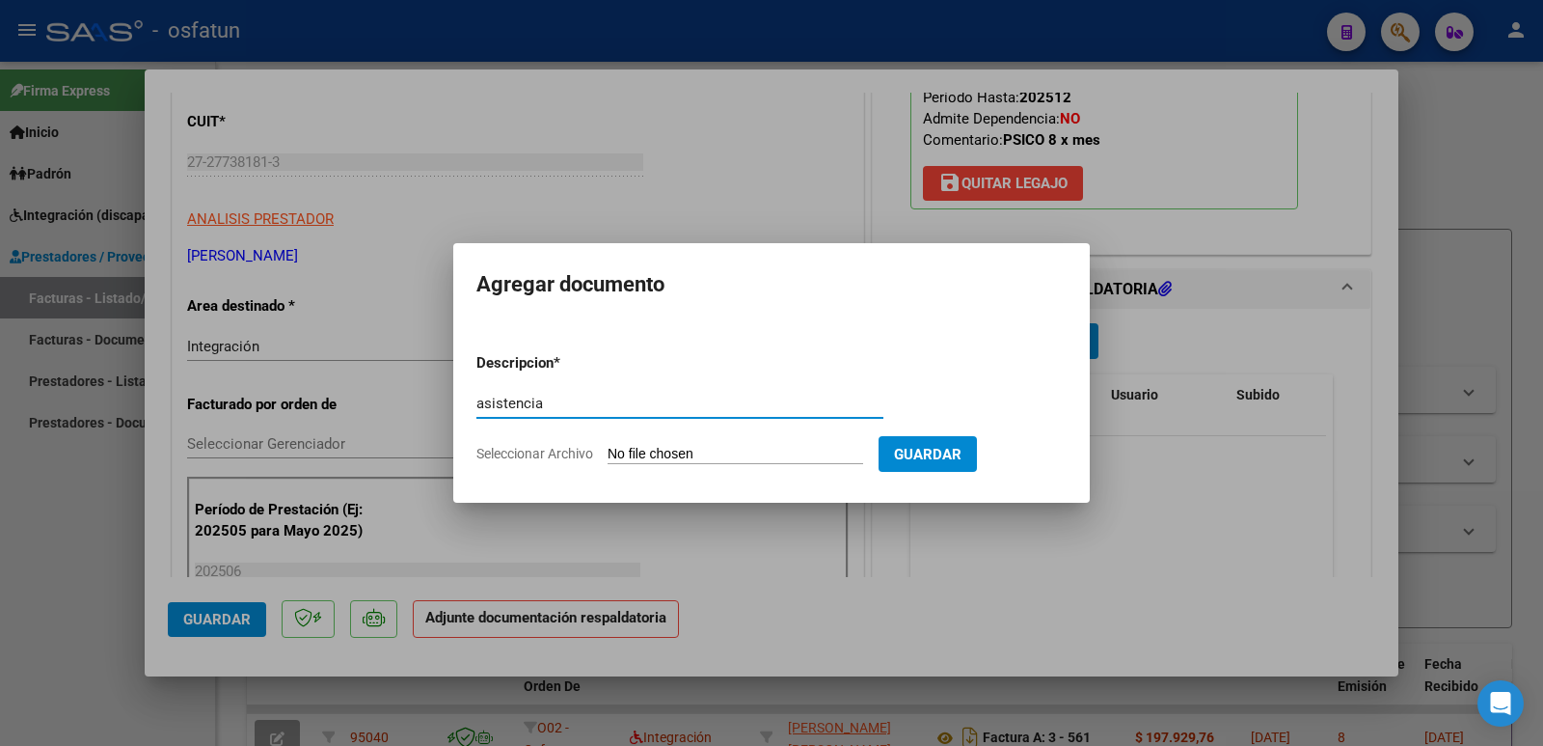
type input "asistencia"
click at [739, 462] on input "Seleccionar Archivo" at bounding box center [736, 455] width 256 height 18
type input "C:\fakepath\[PERSON_NAME] - PLANNILLA DE ASISTENCIA PSICOLOGIA.pdf"
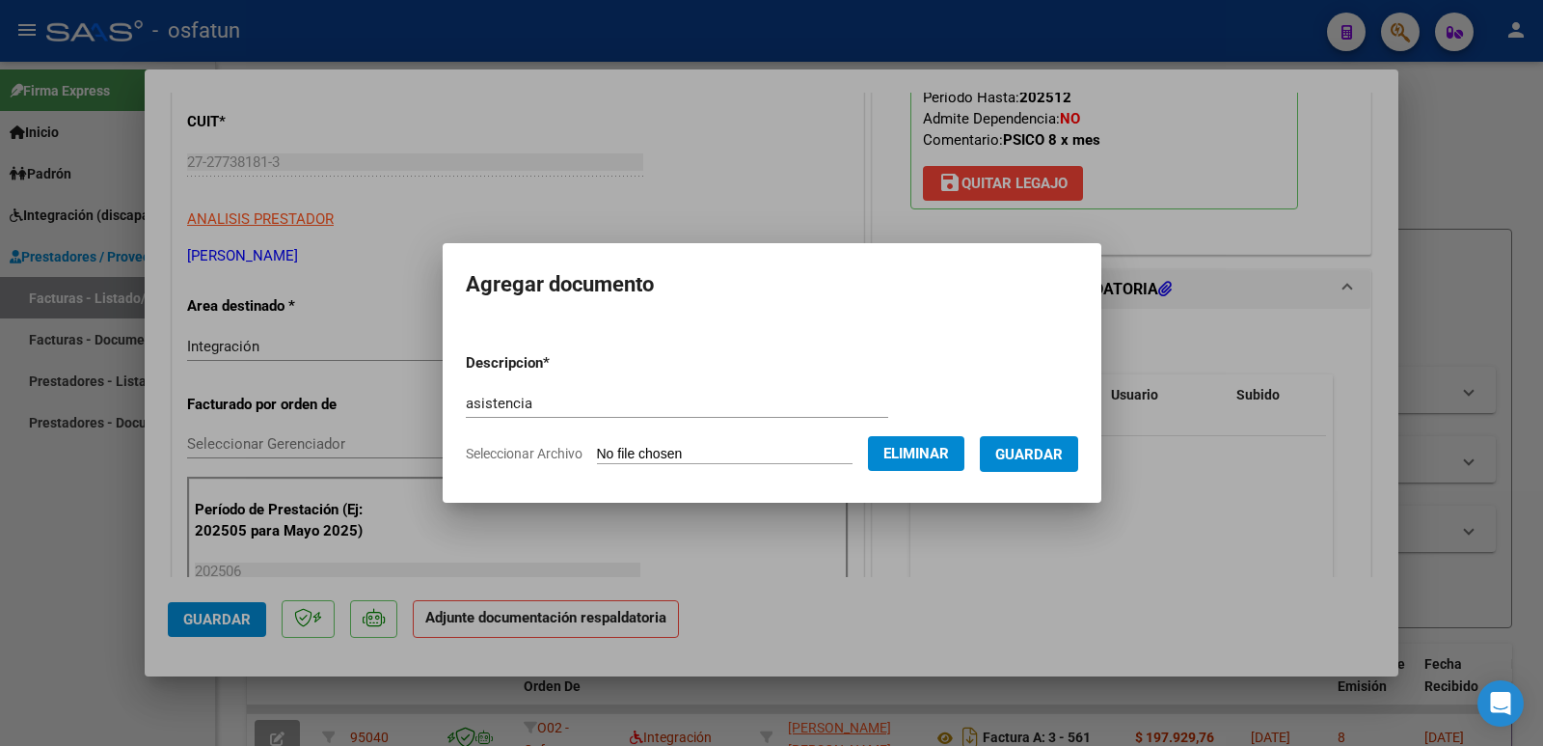
click at [1035, 452] on span "Guardar" at bounding box center [1029, 454] width 68 height 17
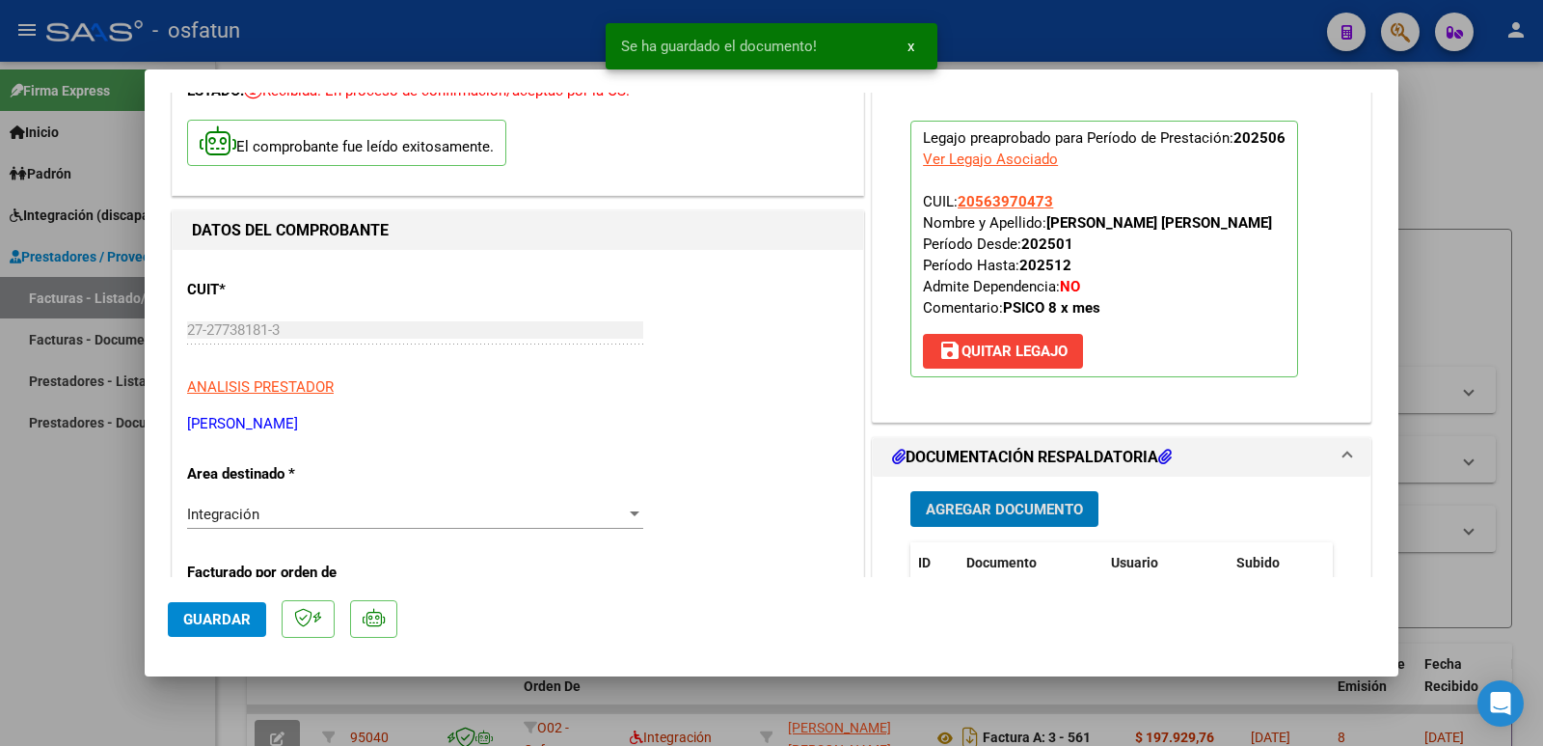
scroll to position [0, 0]
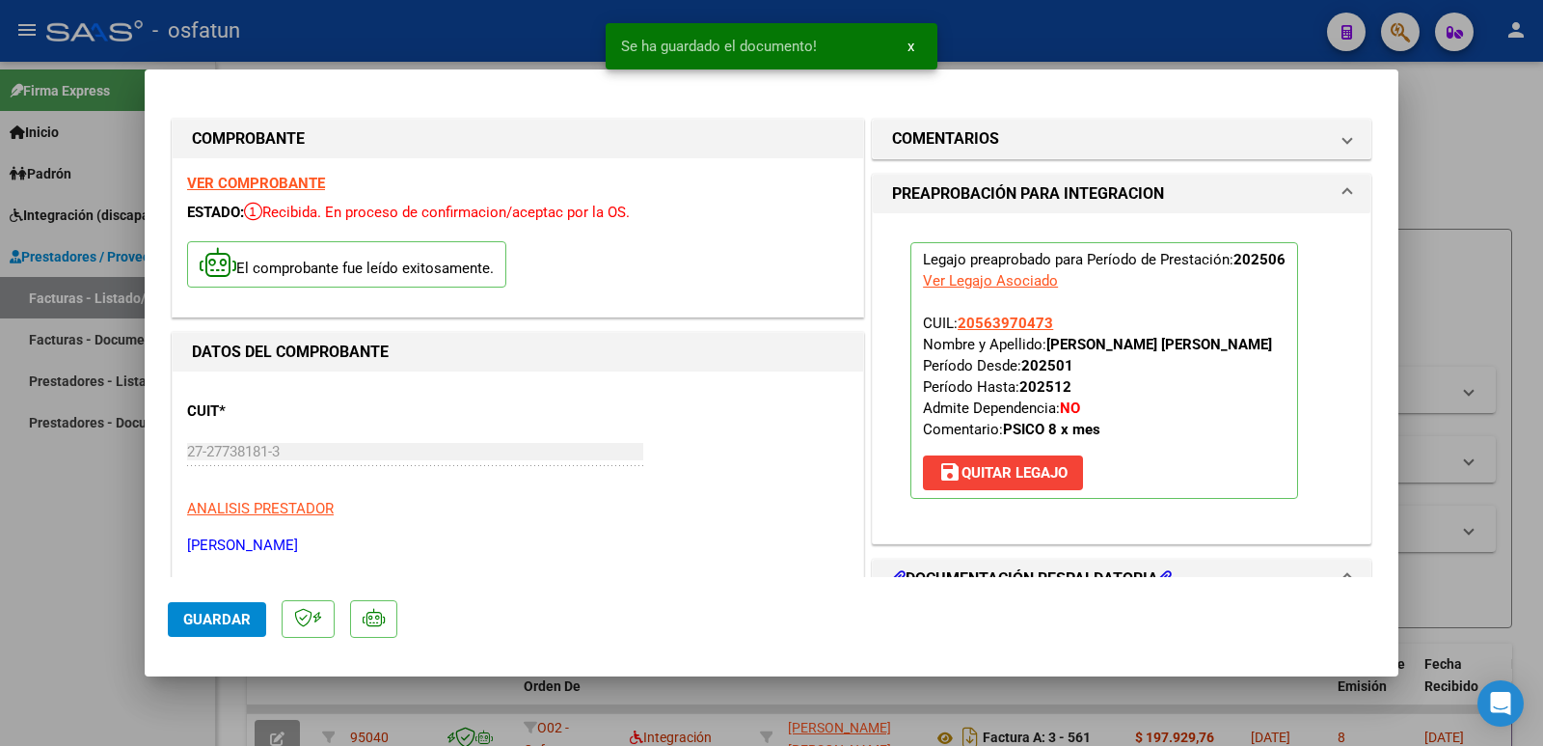
click at [232, 629] on button "Guardar" at bounding box center [217, 619] width 98 height 35
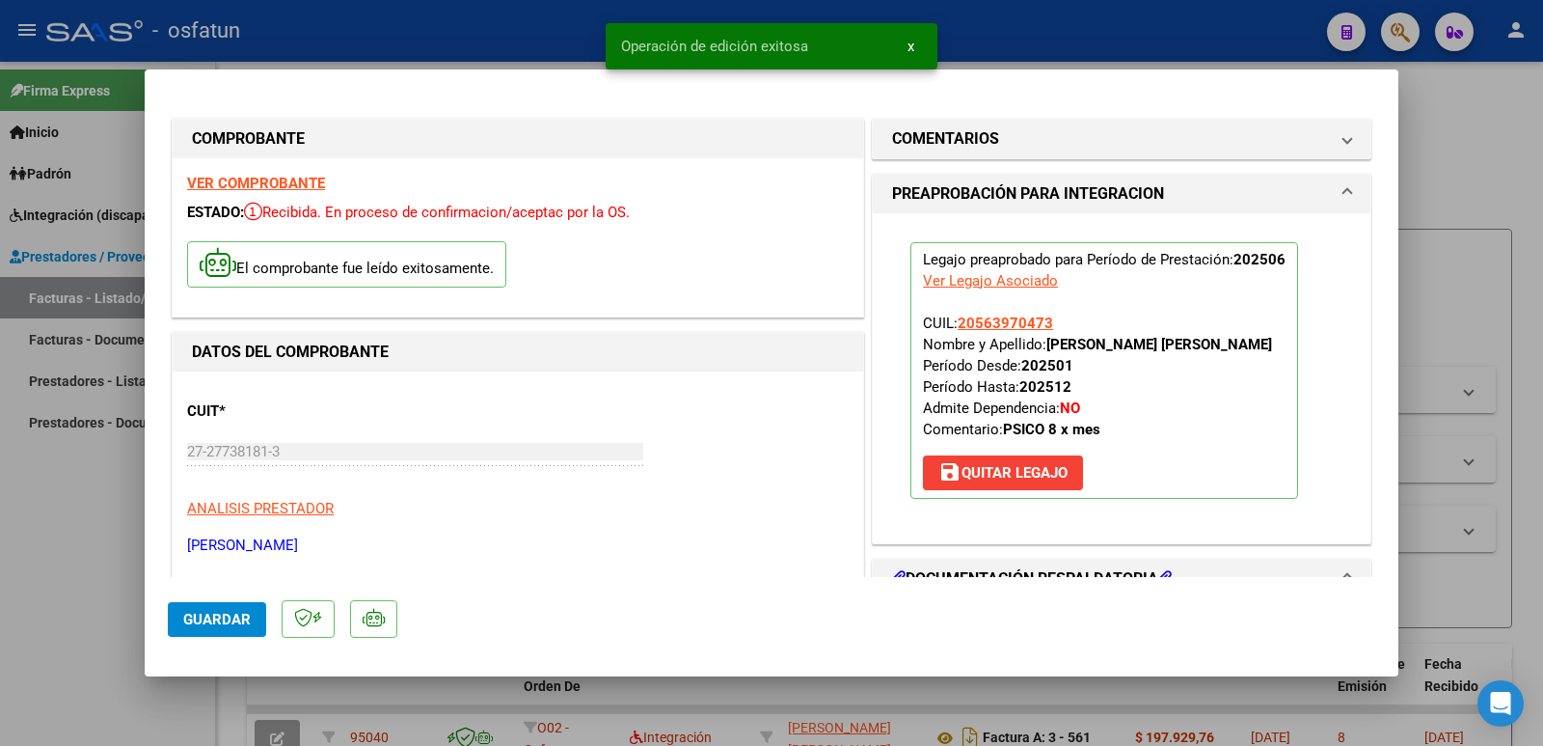
click at [76, 567] on div at bounding box center [771, 373] width 1543 height 746
type input "$ 0,00"
